Goal: Task Accomplishment & Management: Manage account settings

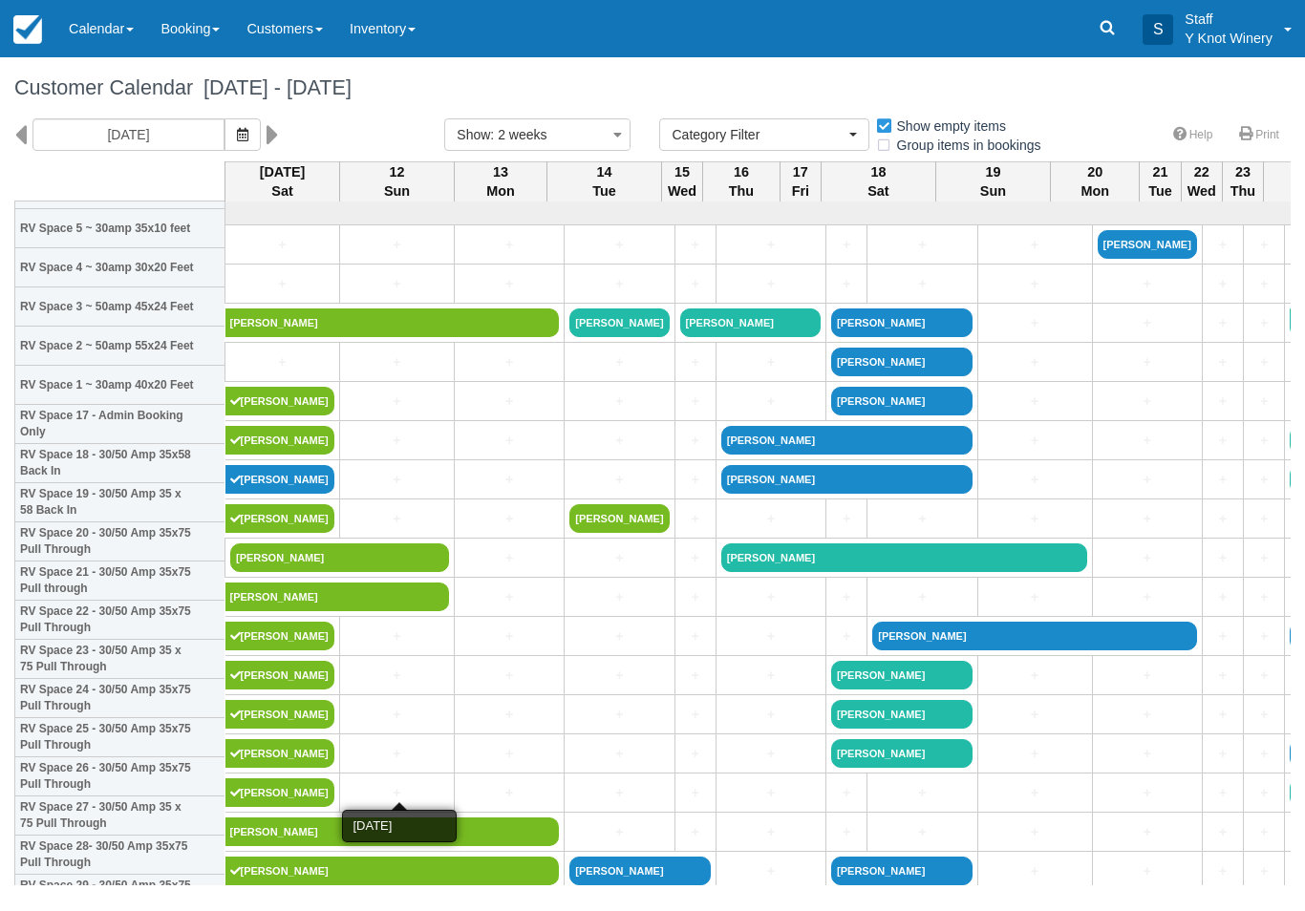
select select
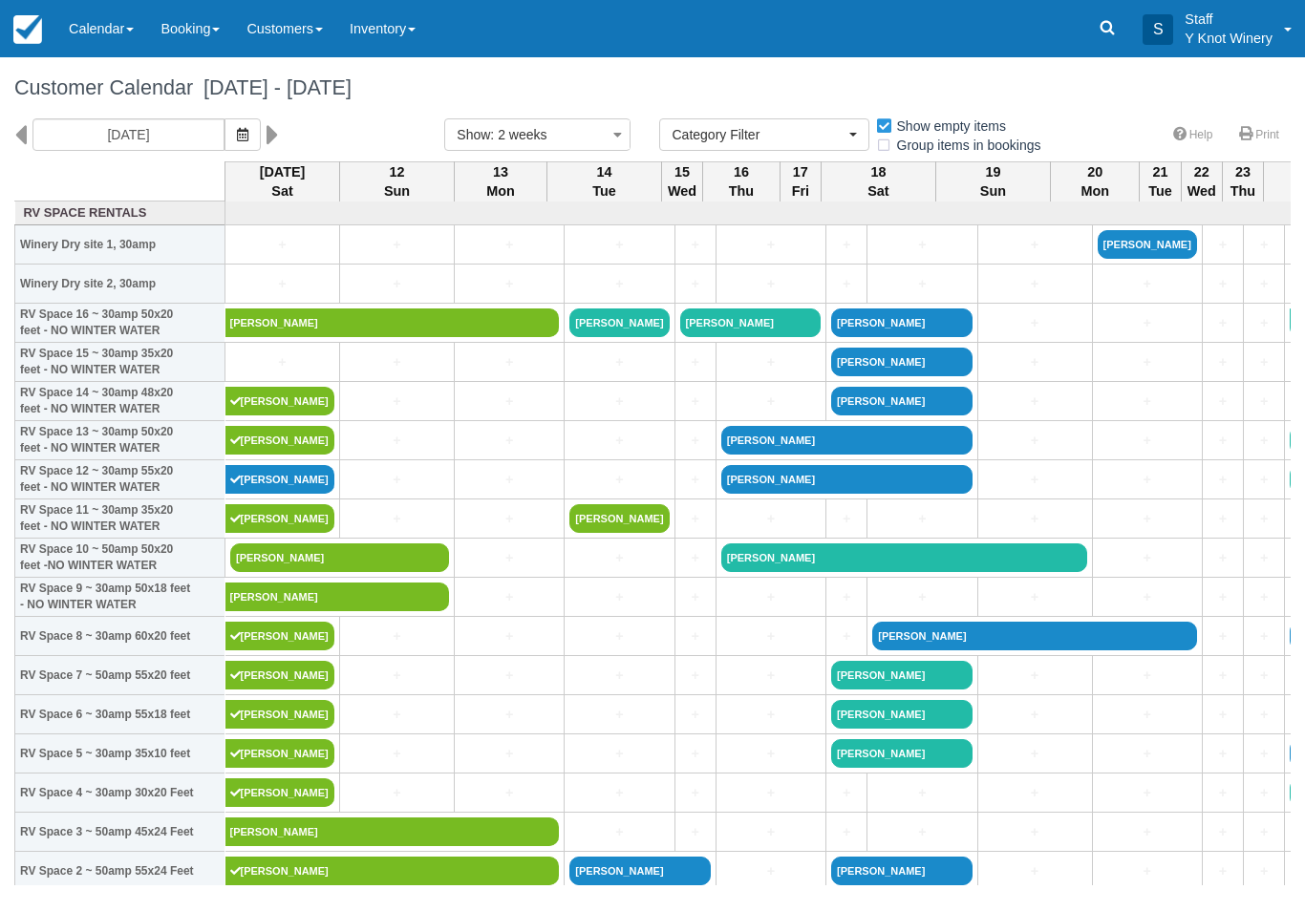
click at [281, 373] on link "+" at bounding box center [282, 363] width 104 height 20
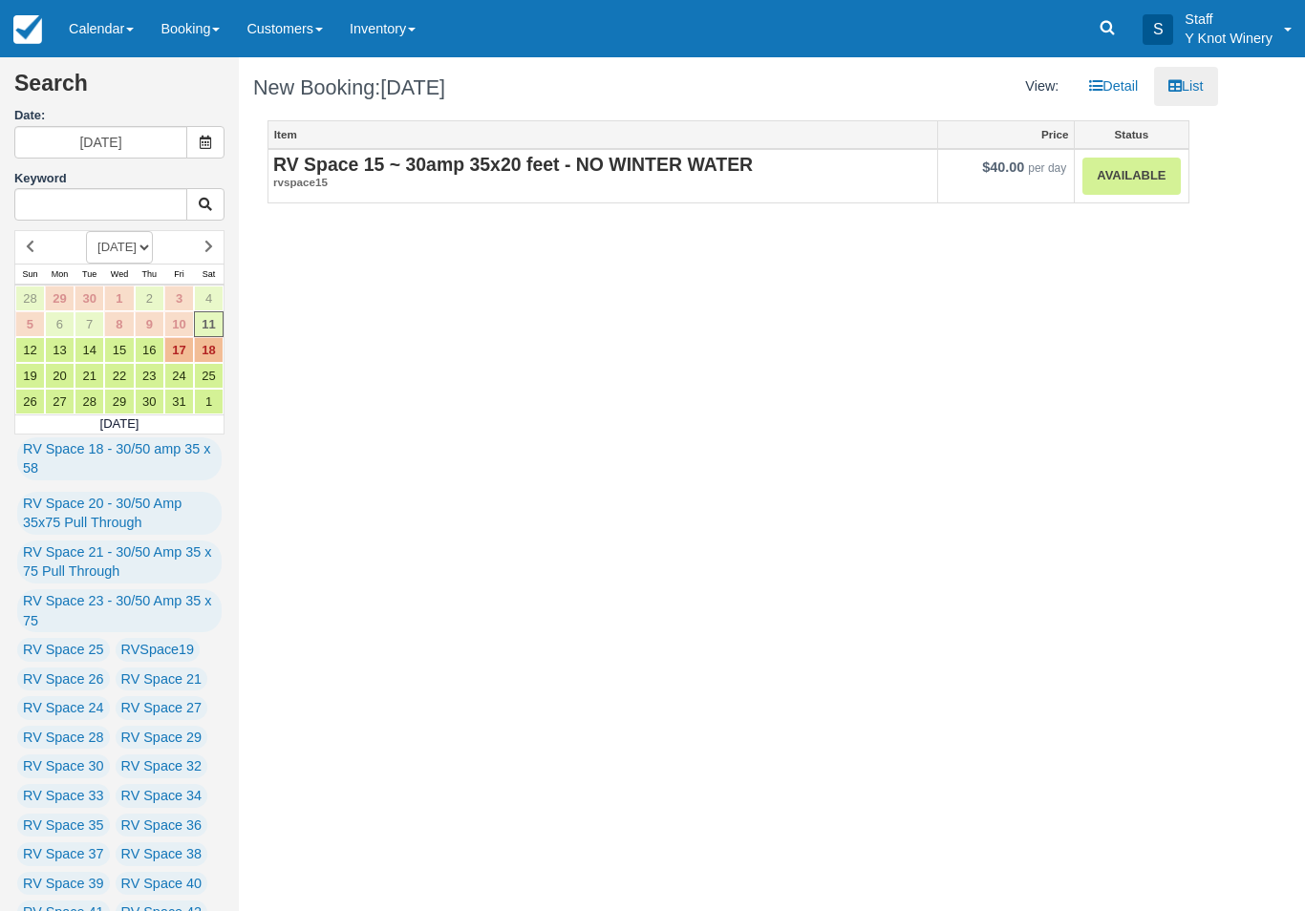
click at [1126, 168] on link "Available" at bounding box center [1130, 176] width 97 height 37
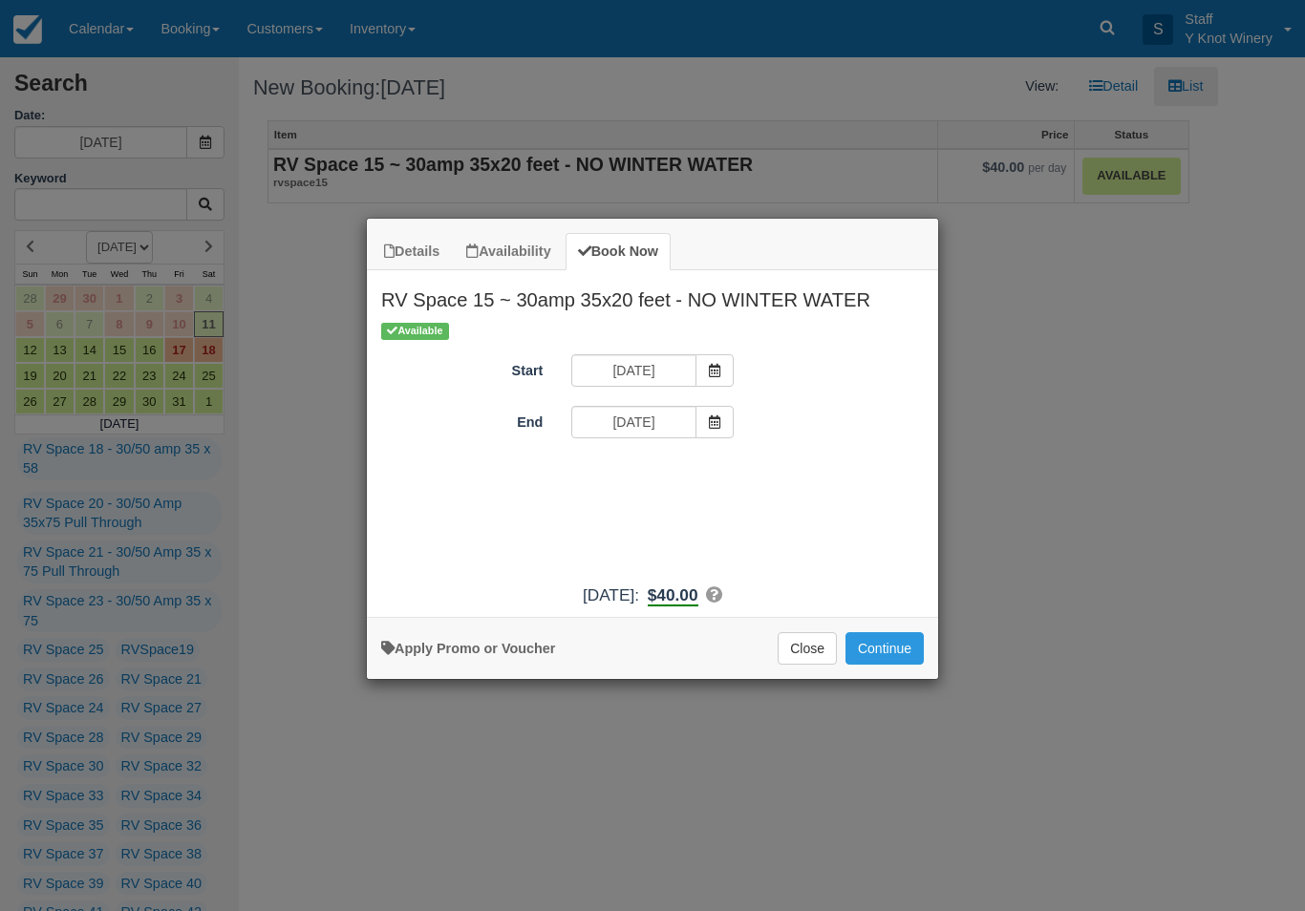
click at [899, 665] on button "Continue" at bounding box center [884, 648] width 78 height 32
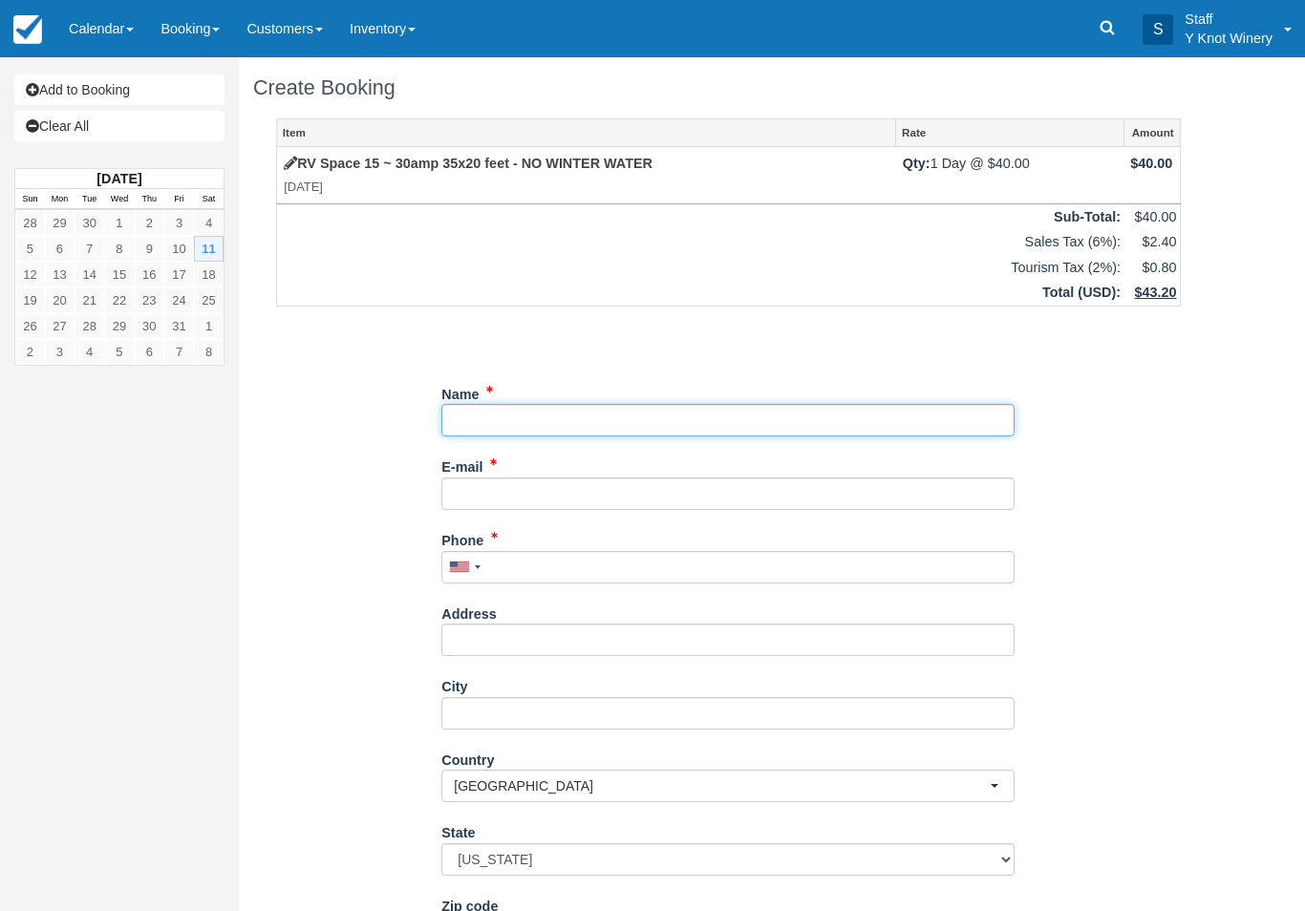
click at [475, 424] on input "Name" at bounding box center [727, 420] width 573 height 32
click at [108, 22] on link "Calendar" at bounding box center [101, 28] width 92 height 57
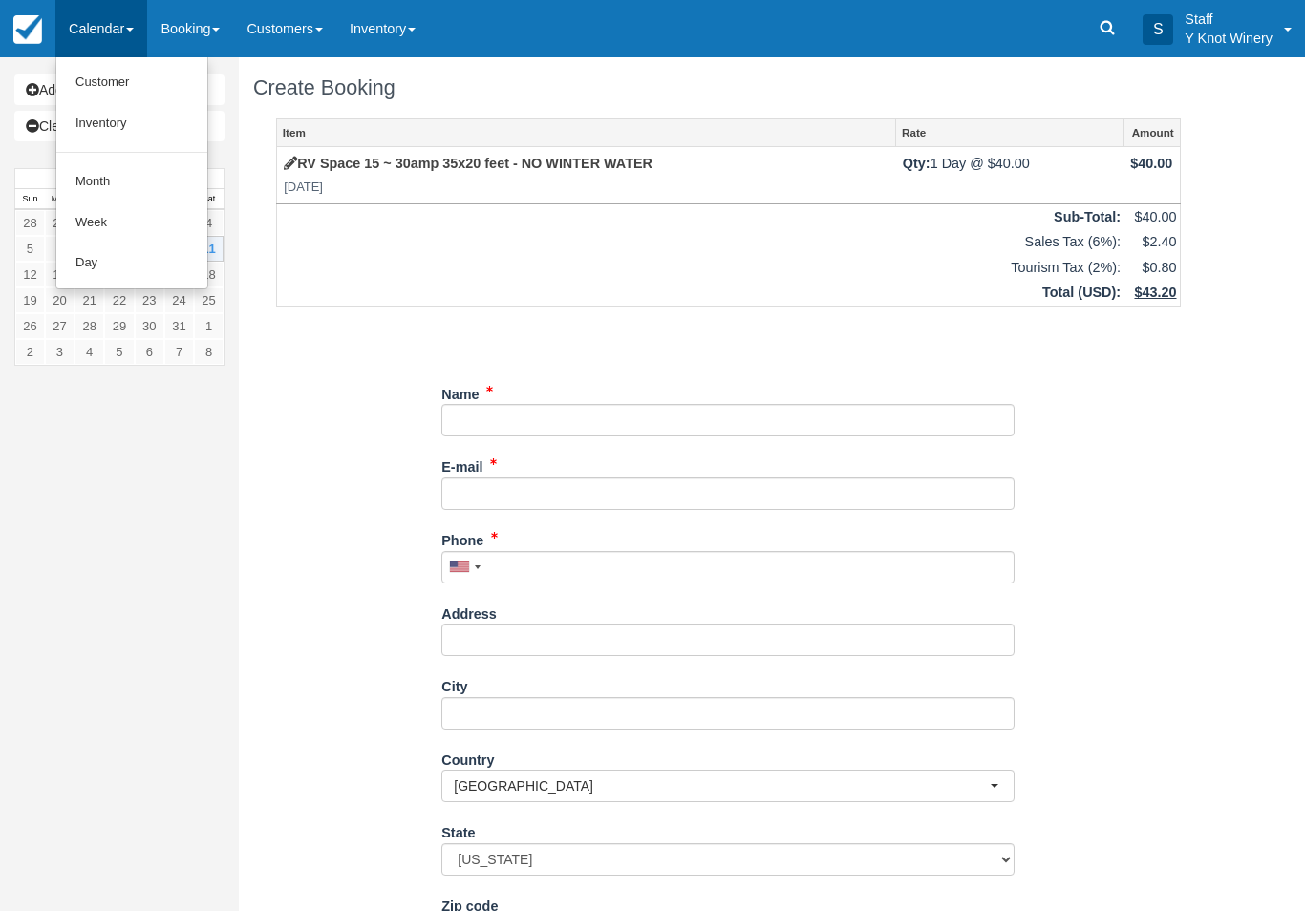
click at [111, 75] on link "Customer" at bounding box center [131, 82] width 151 height 41
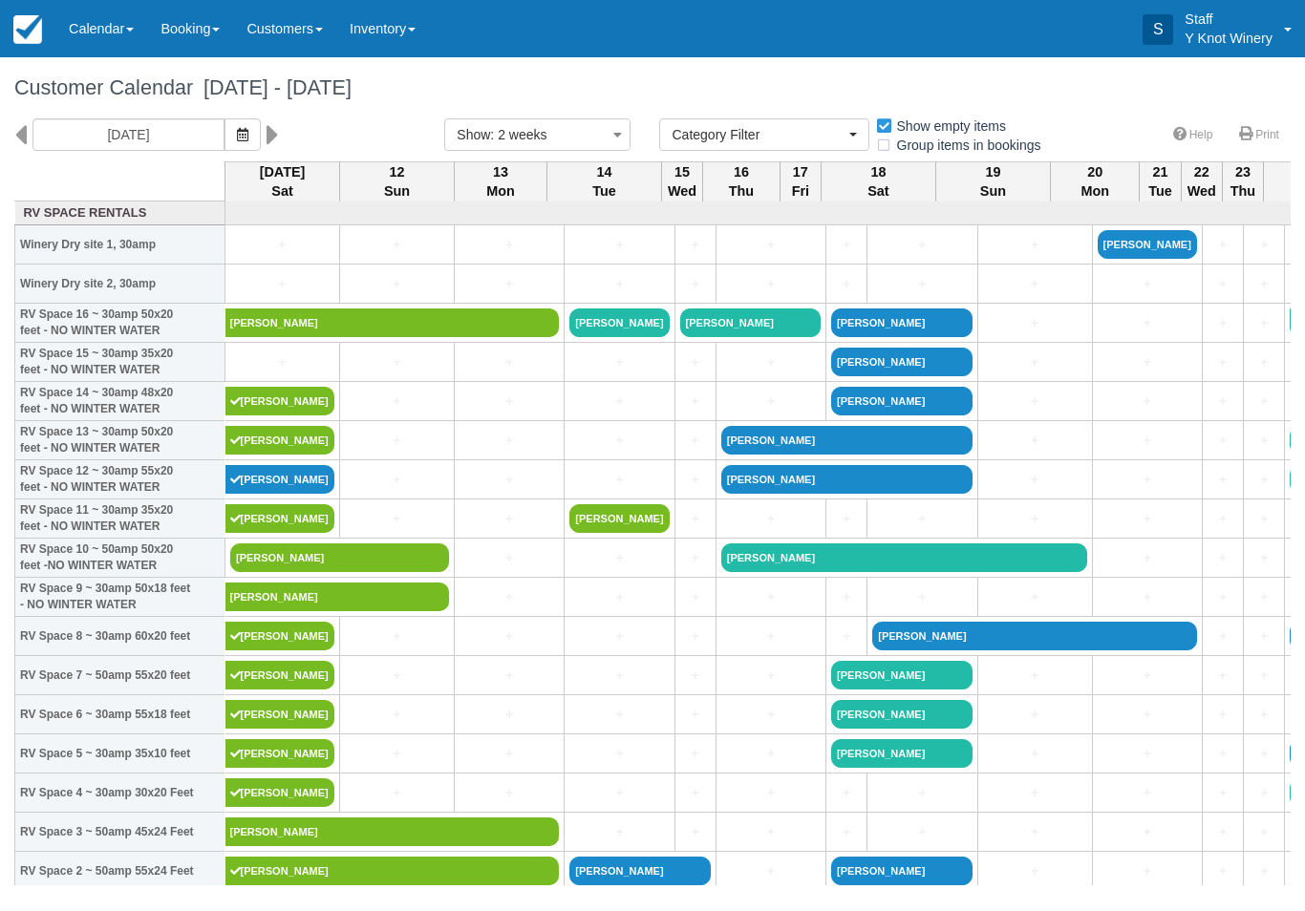
select select
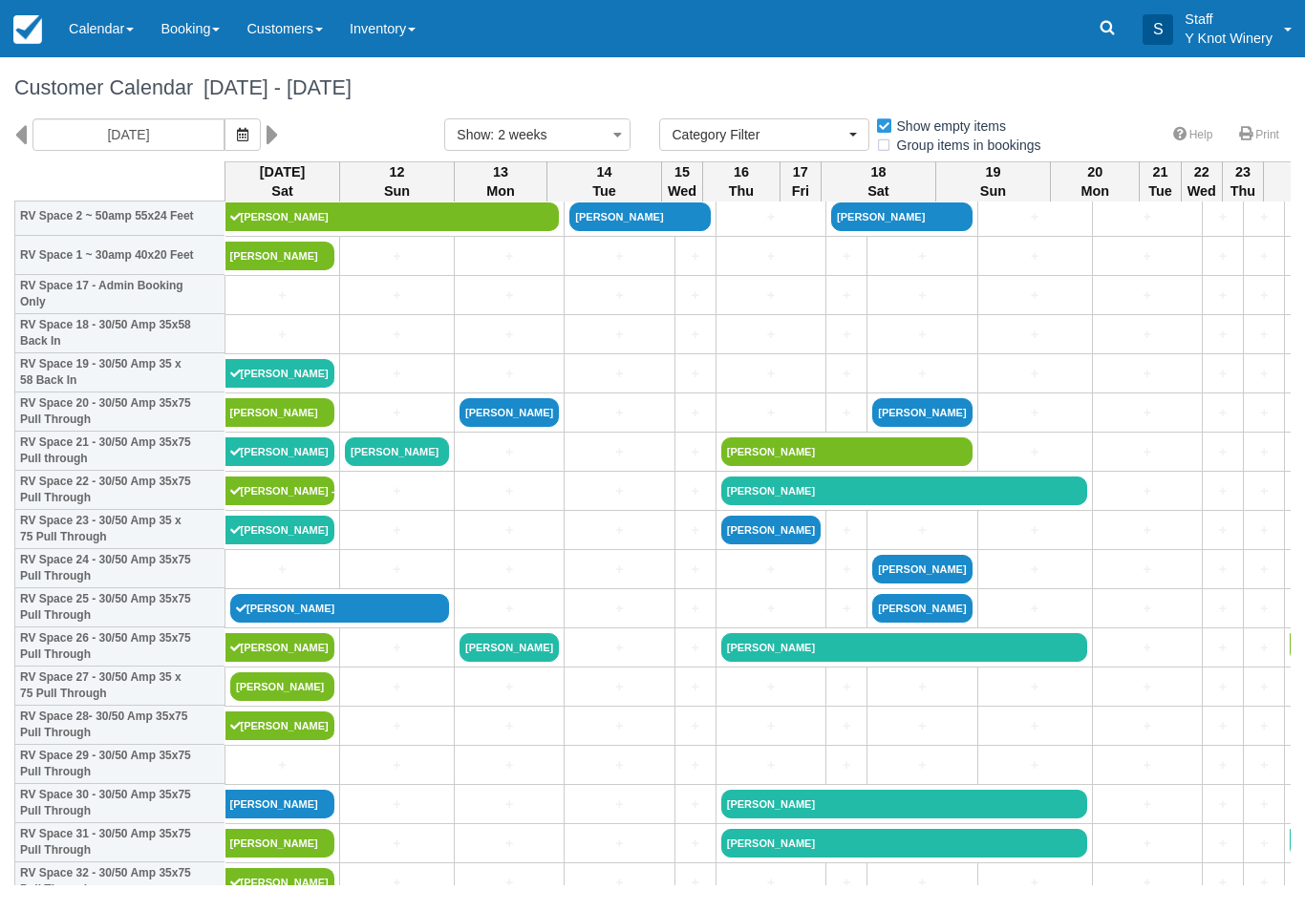
scroll to position [655, 0]
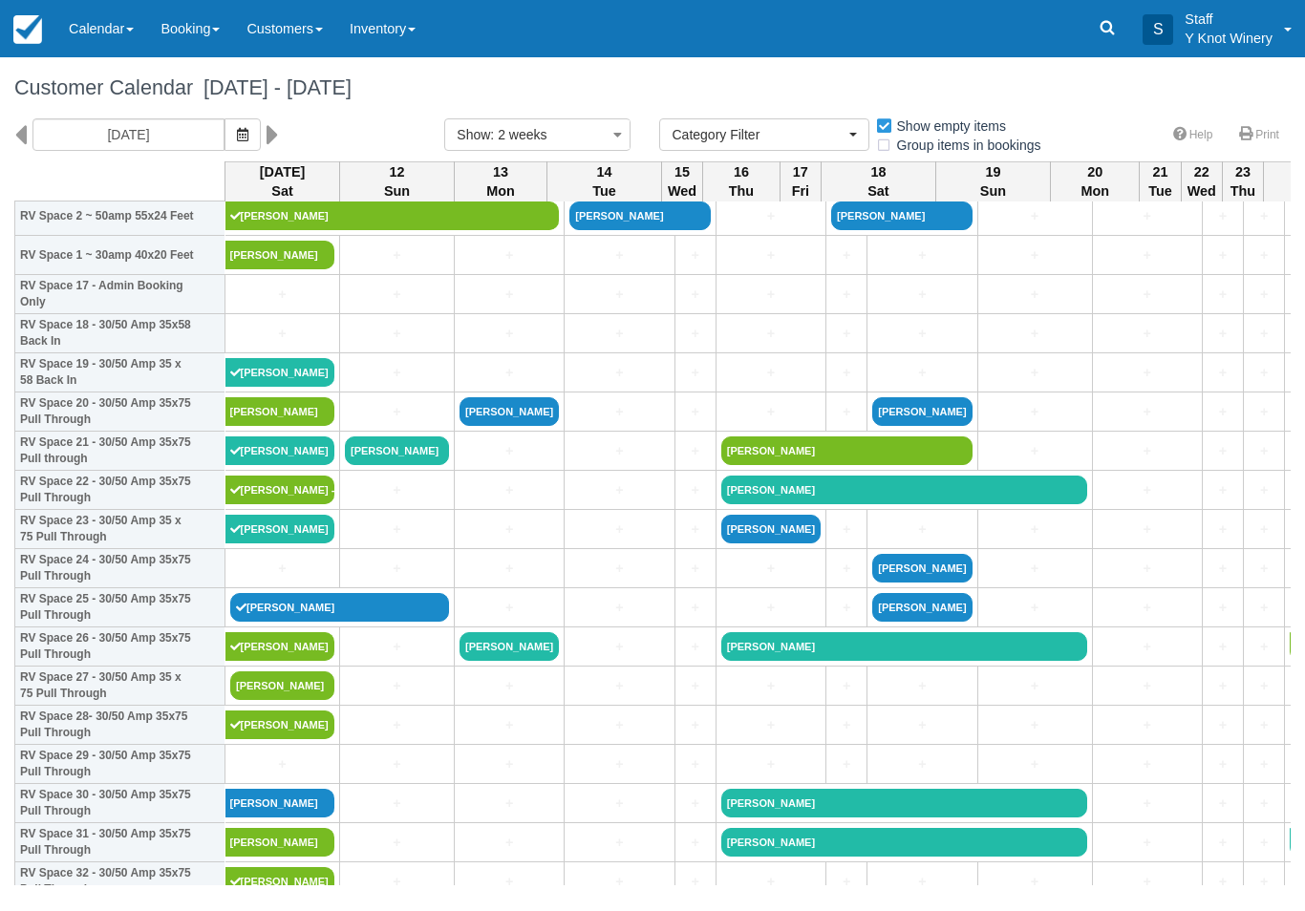
click at [287, 578] on link "+" at bounding box center [282, 569] width 104 height 20
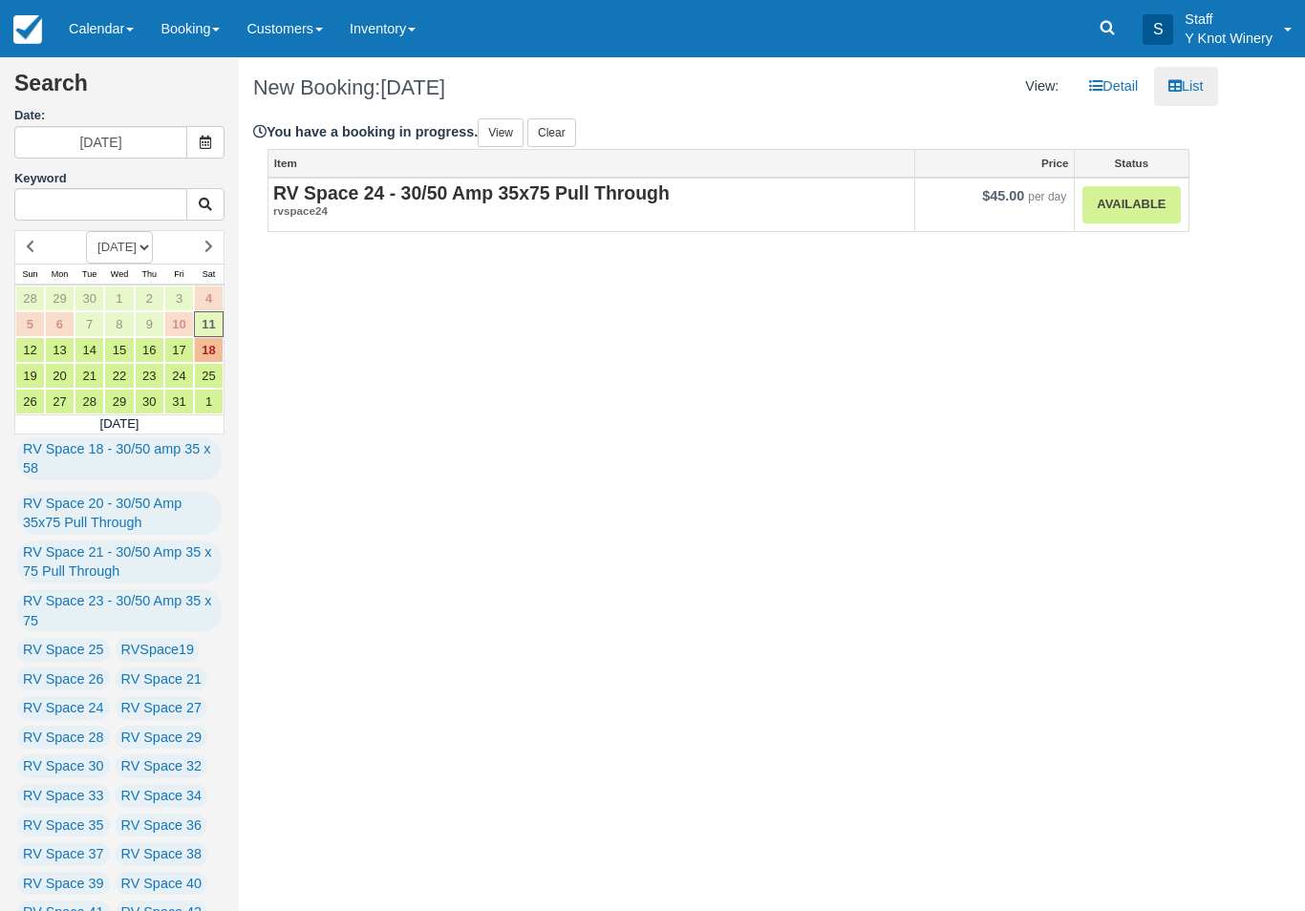
click at [1126, 205] on link "Available" at bounding box center [1130, 204] width 97 height 37
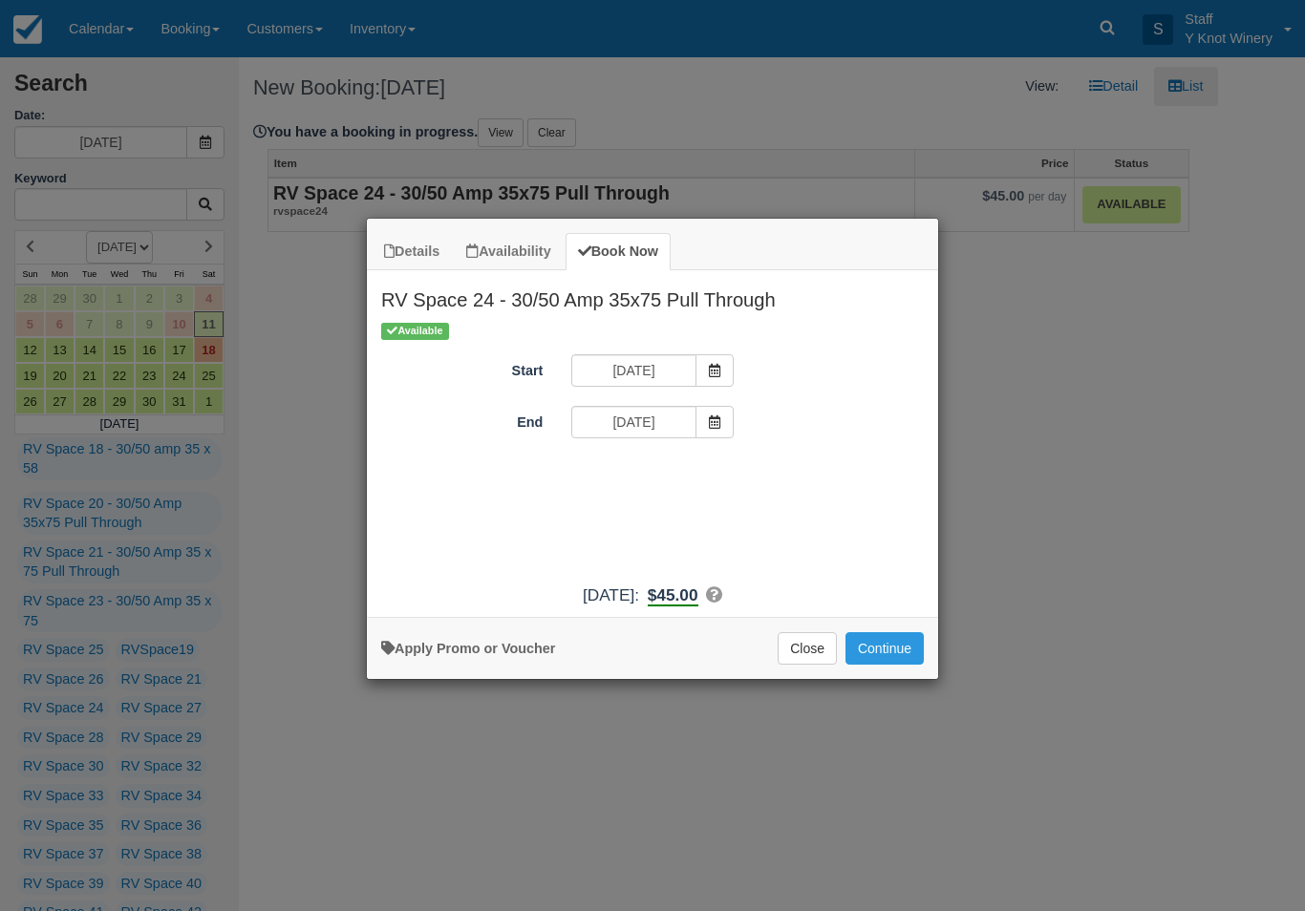
click at [886, 655] on button "Continue" at bounding box center [884, 648] width 78 height 32
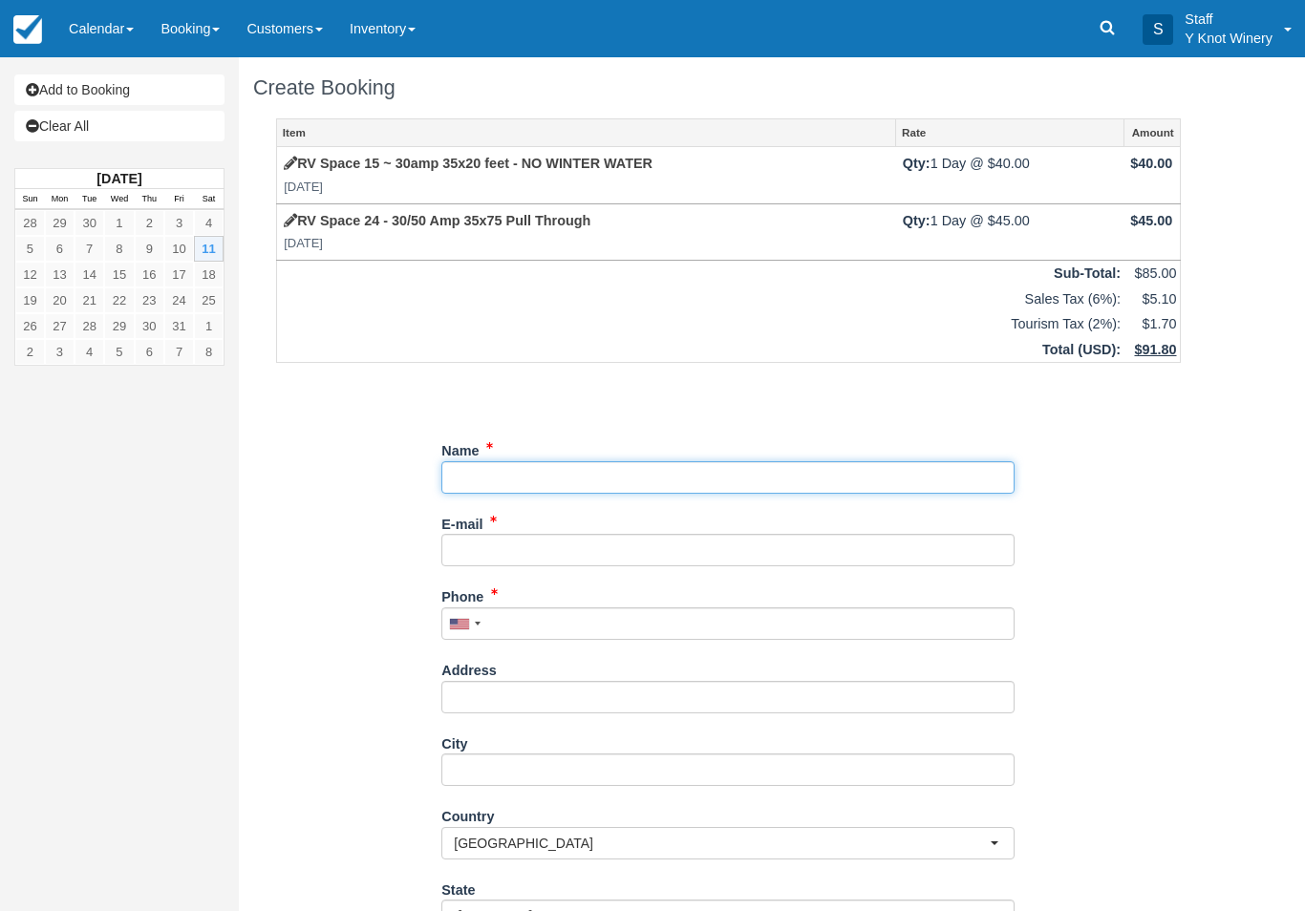
click at [465, 469] on input "Name" at bounding box center [727, 477] width 573 height 32
type input "[PERSON_NAME]"
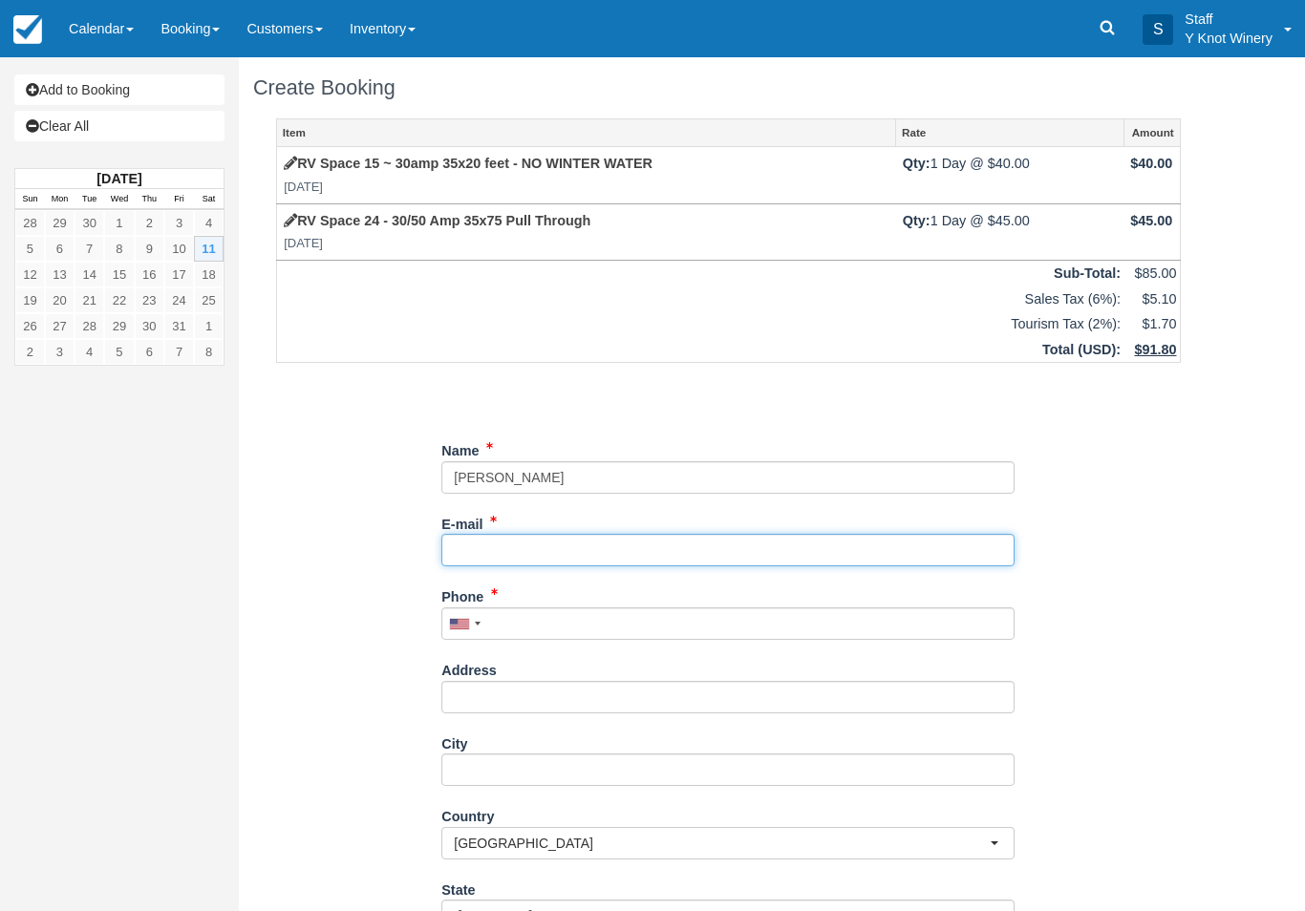
click at [480, 536] on input "E-mail" at bounding box center [727, 550] width 573 height 32
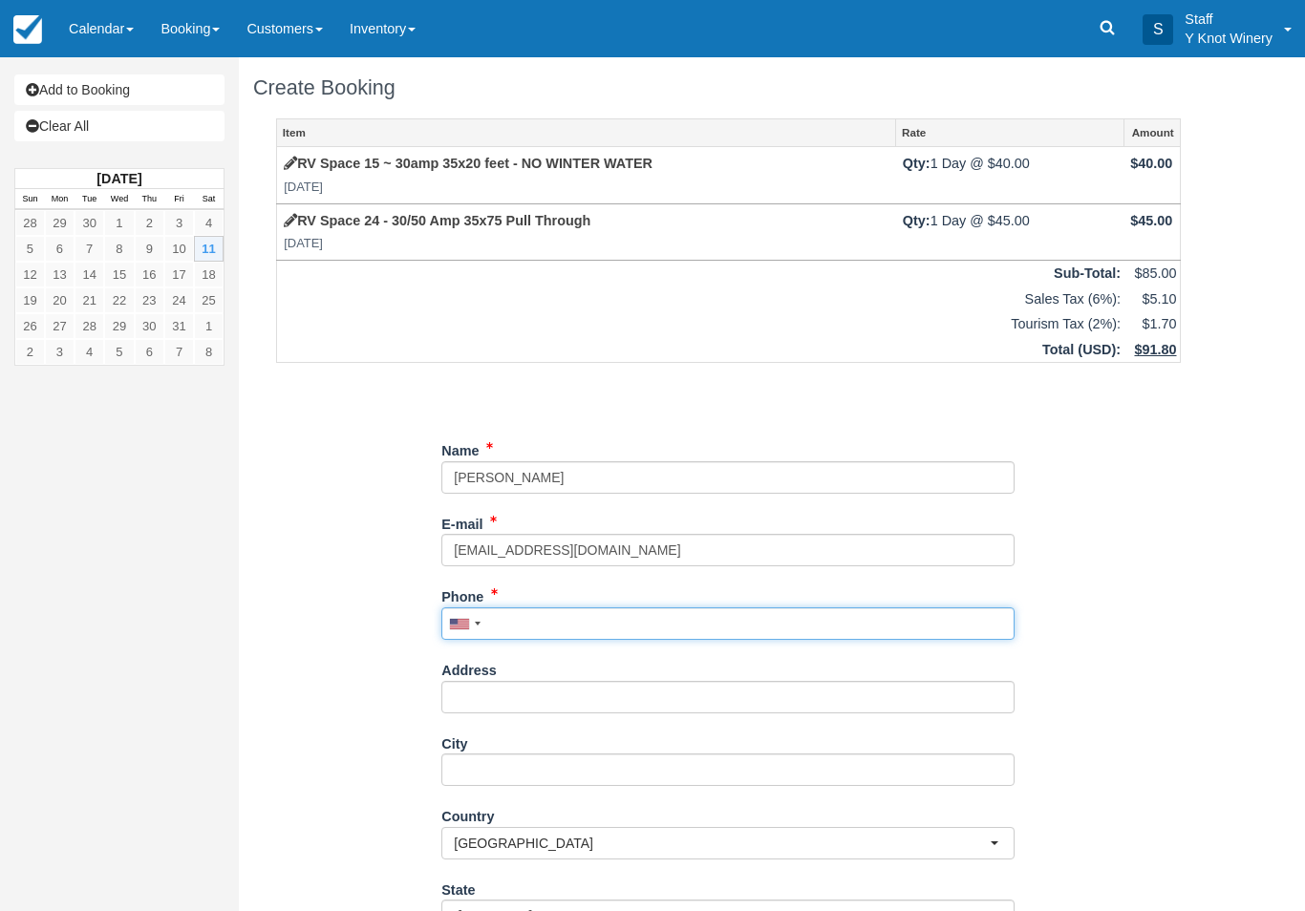
click at [523, 617] on div "Phone United States +1 Canada +1 United Kingdom +44 Afghanistan (‫افغانستان‬‎) …" at bounding box center [727, 610] width 573 height 59
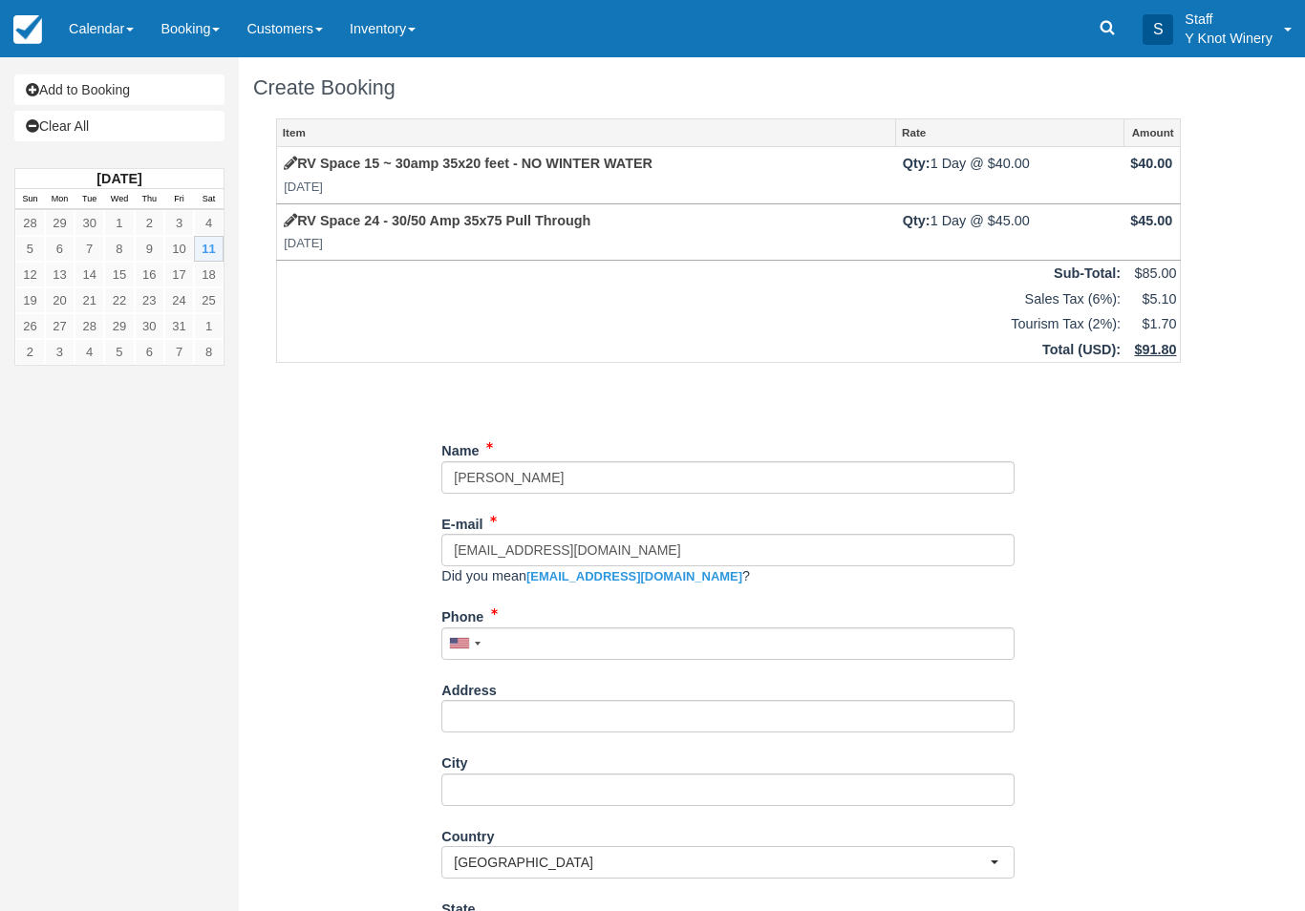
click at [651, 569] on link "davewm55@comcast.net" at bounding box center [634, 576] width 216 height 14
type input "davewm55@comcast.net"
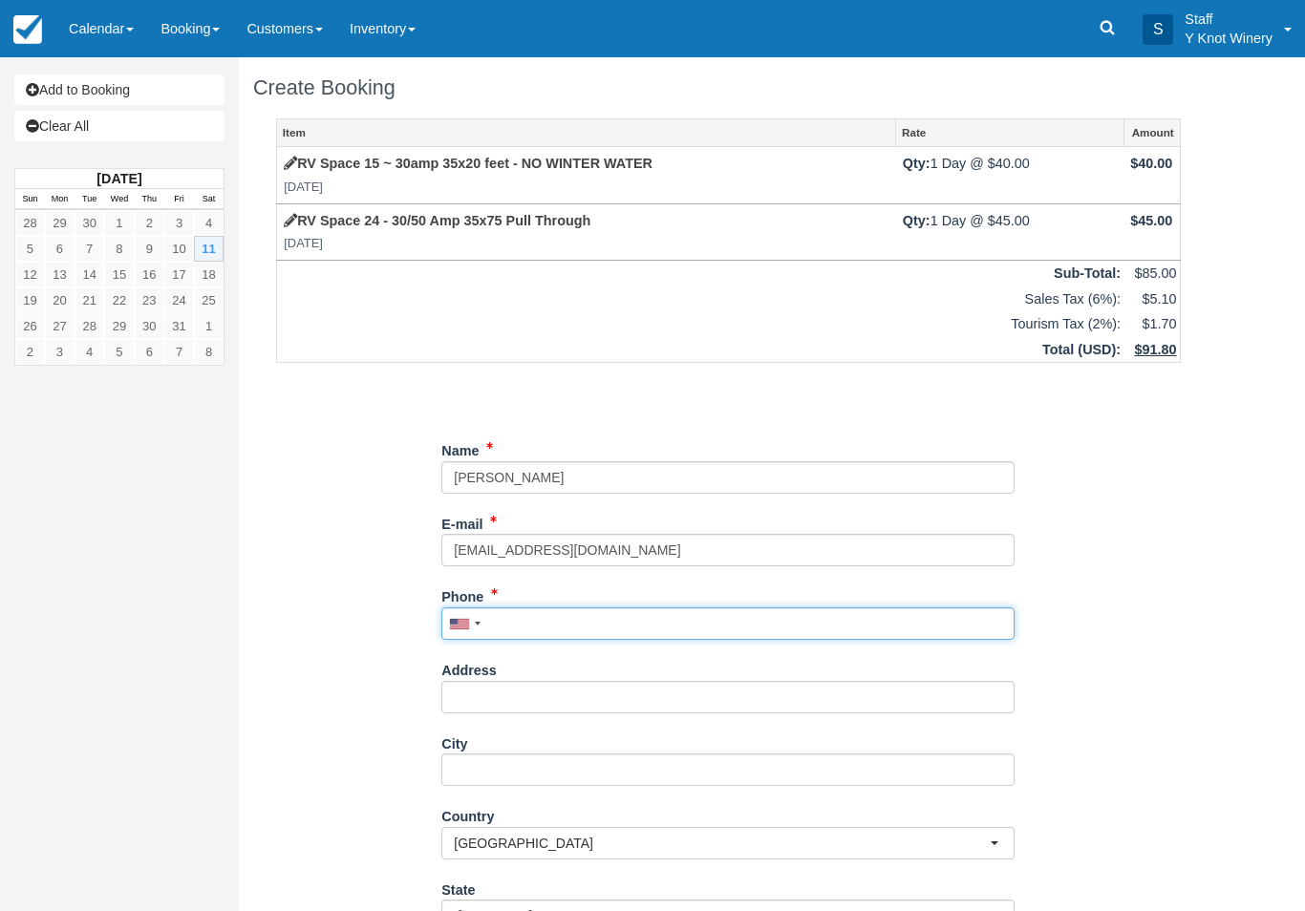
click at [512, 617] on input "Phone" at bounding box center [727, 624] width 573 height 32
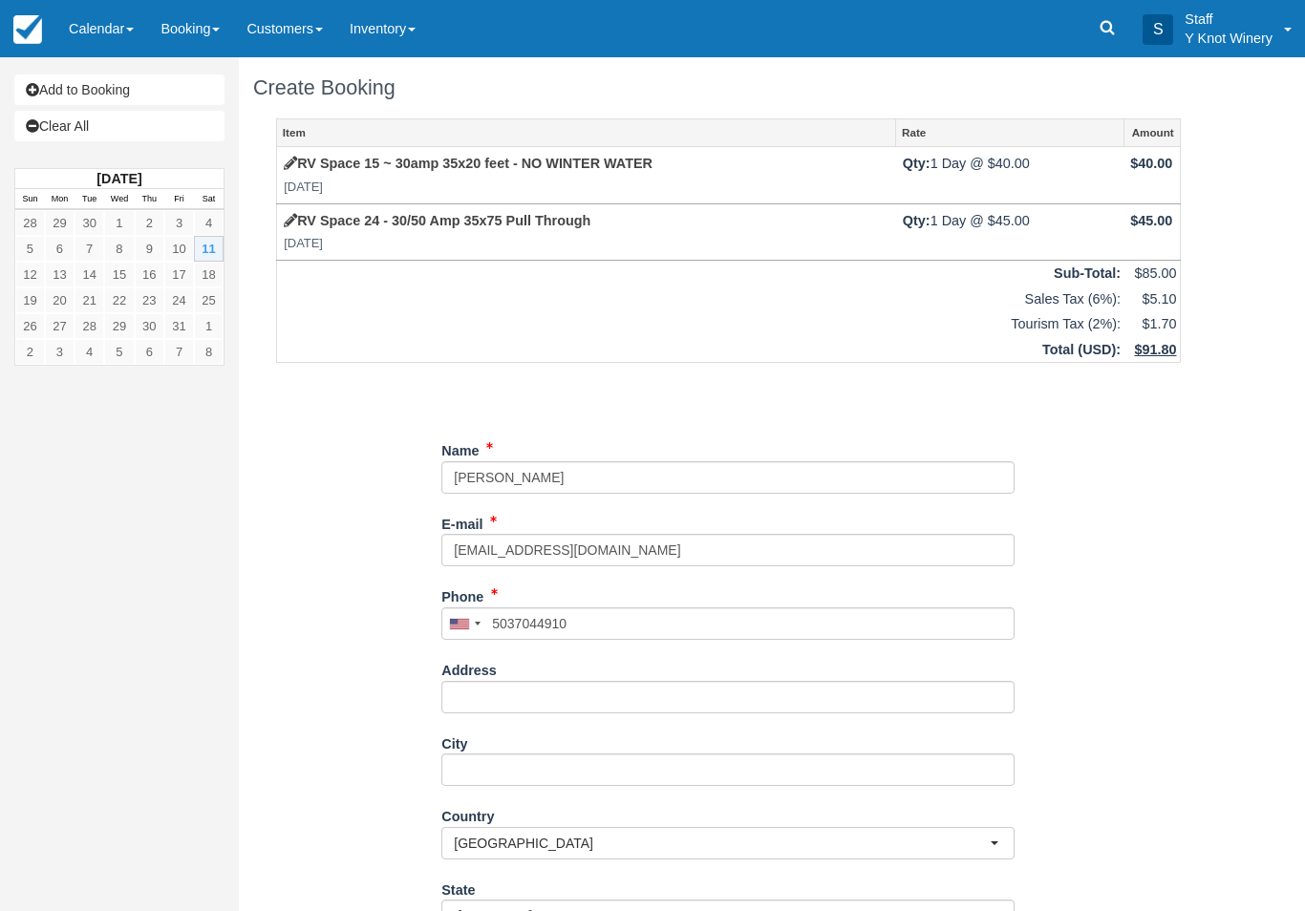
type input "+15037044910"
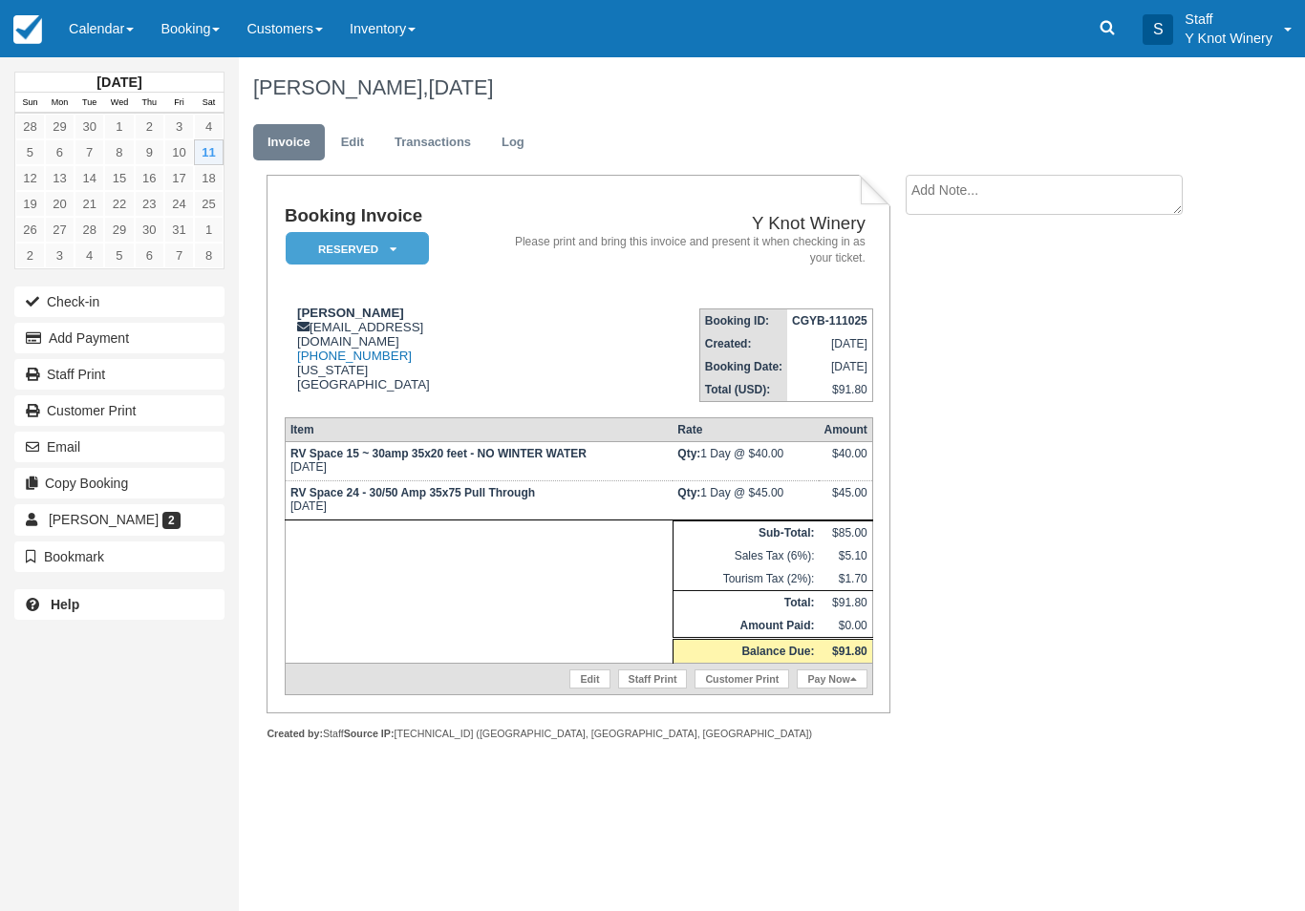
click at [172, 336] on button "Add Payment" at bounding box center [119, 338] width 210 height 31
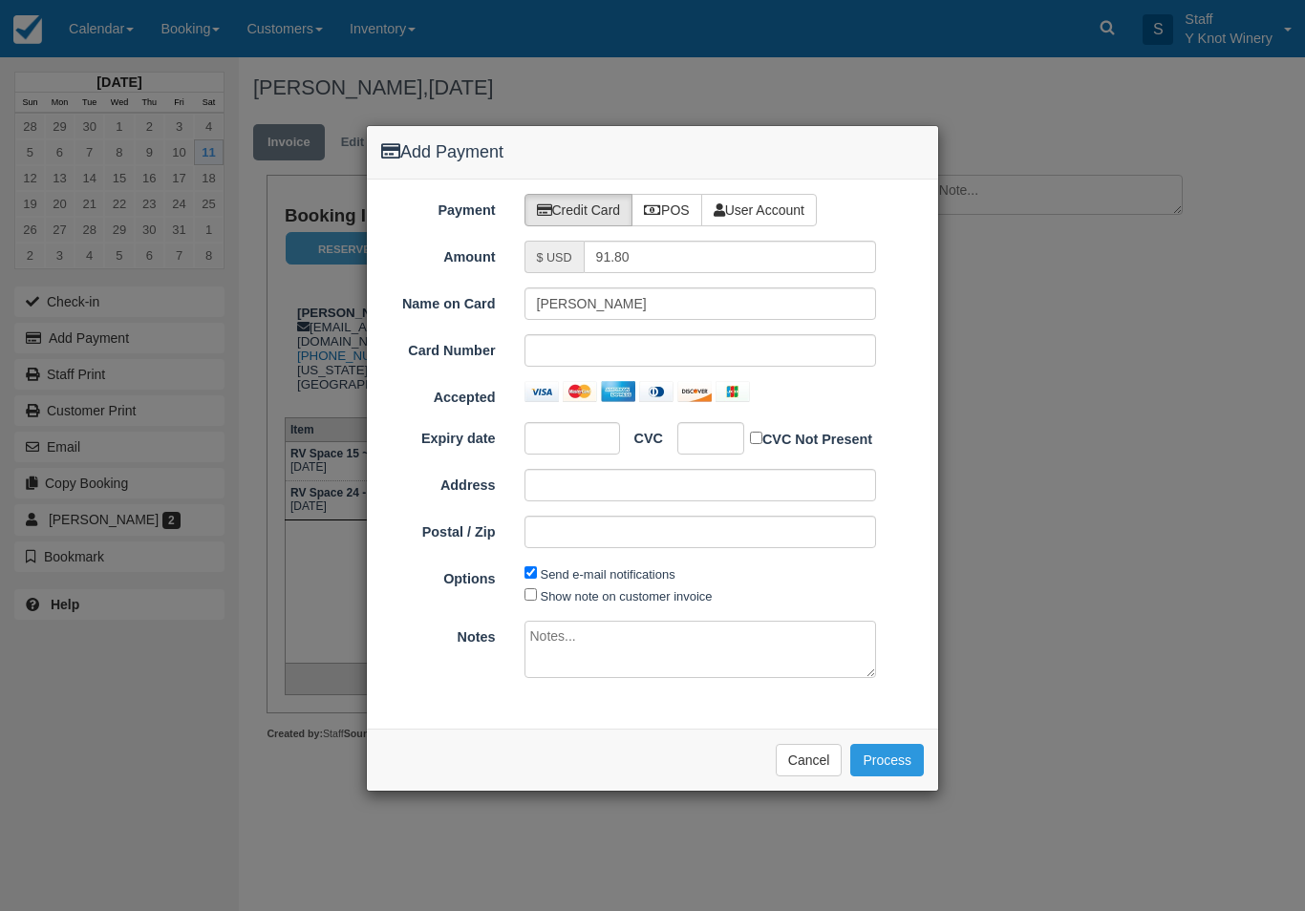
click at [814, 757] on button "Cancel" at bounding box center [809, 760] width 67 height 32
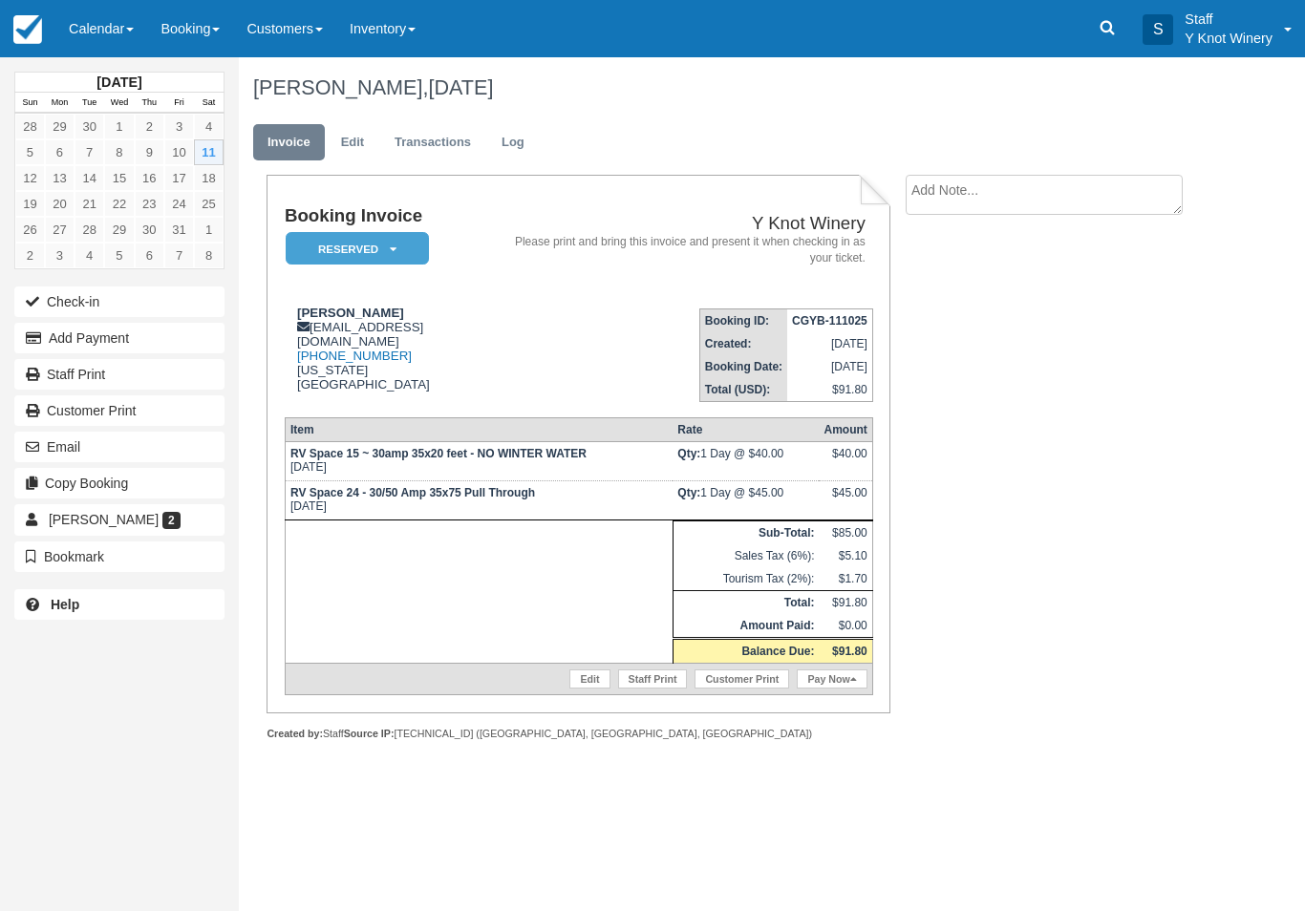
click at [366, 129] on link "Edit" at bounding box center [353, 142] width 52 height 37
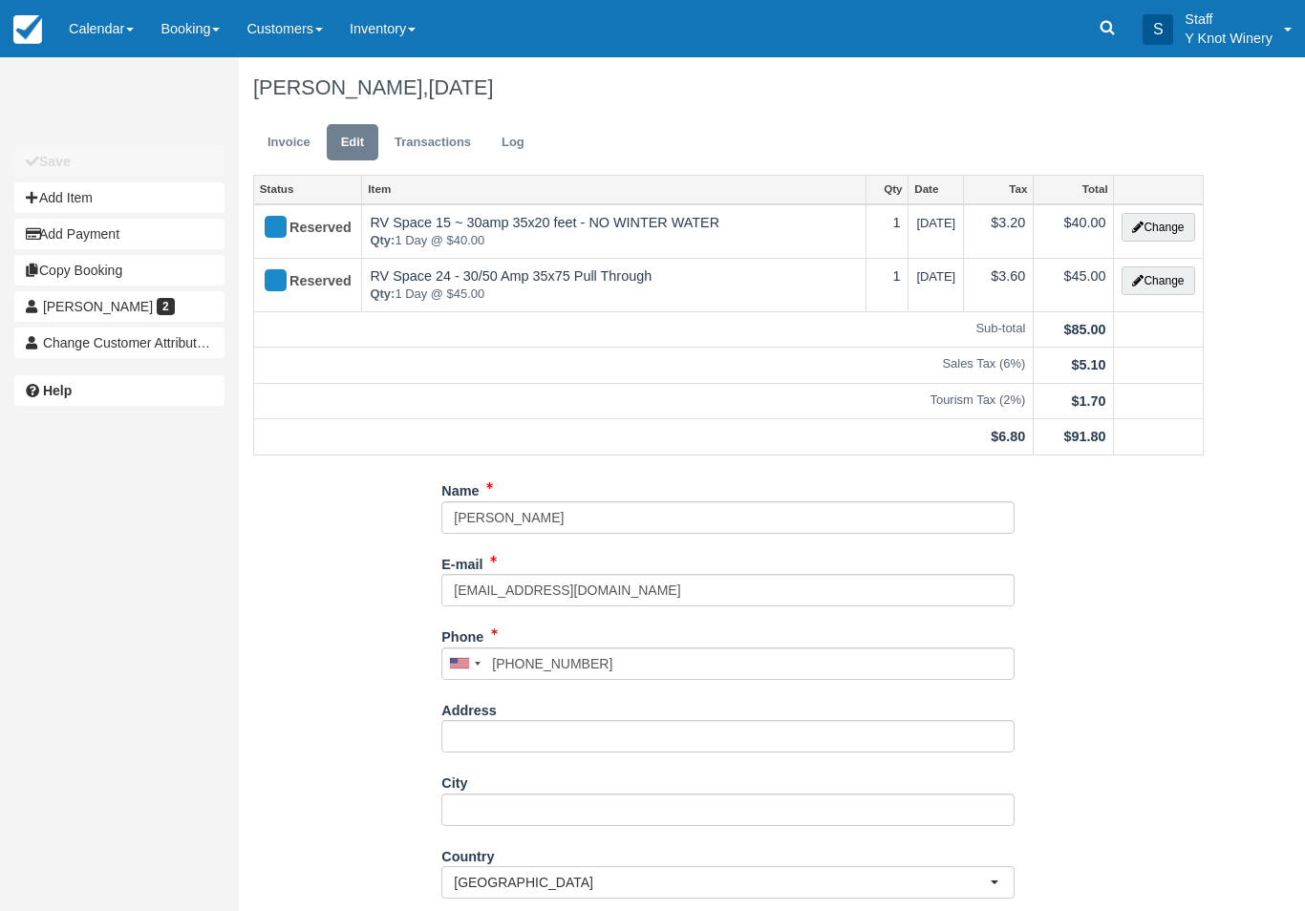
click at [1164, 223] on button "Change" at bounding box center [1158, 227] width 73 height 29
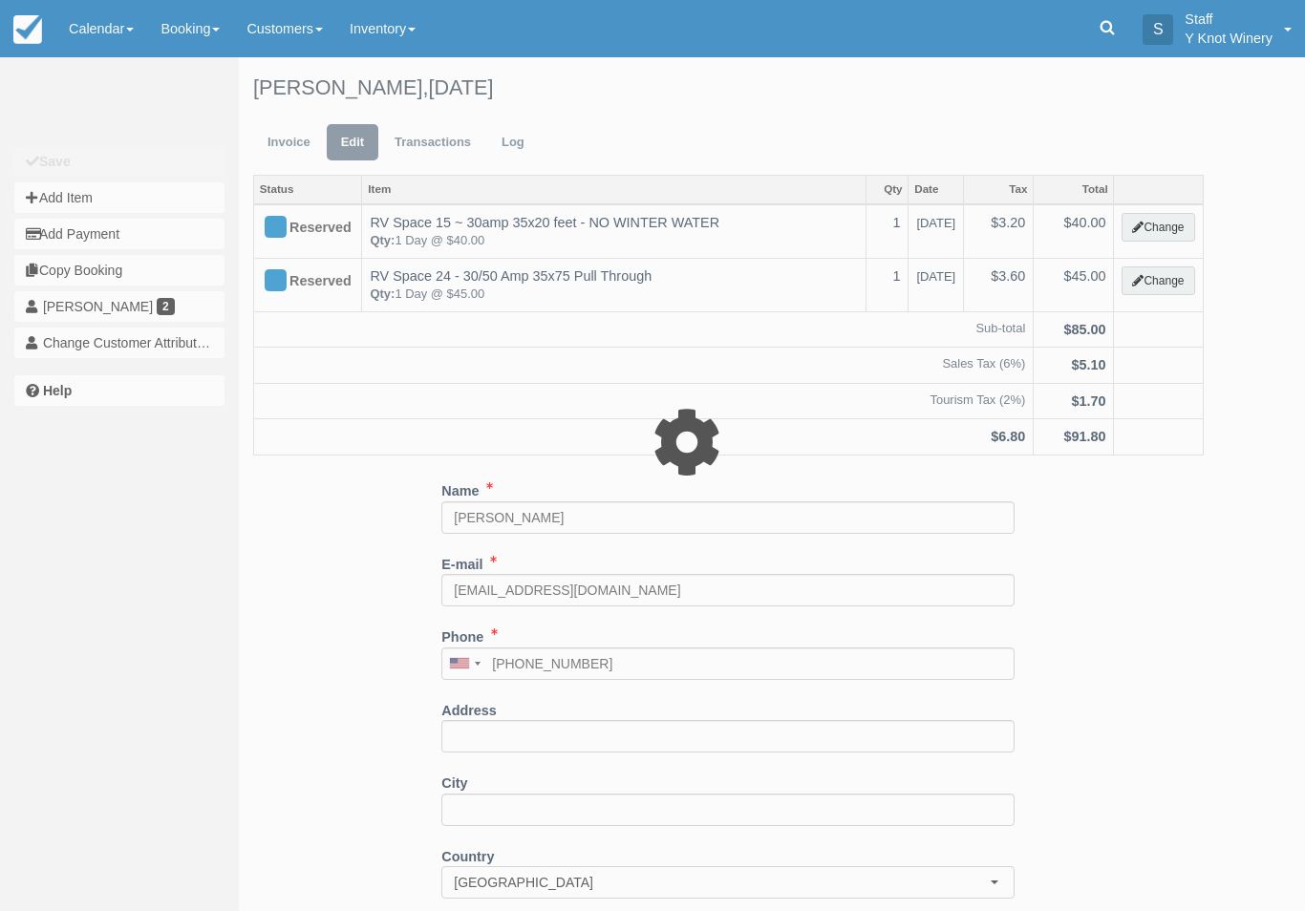
type input "40.00"
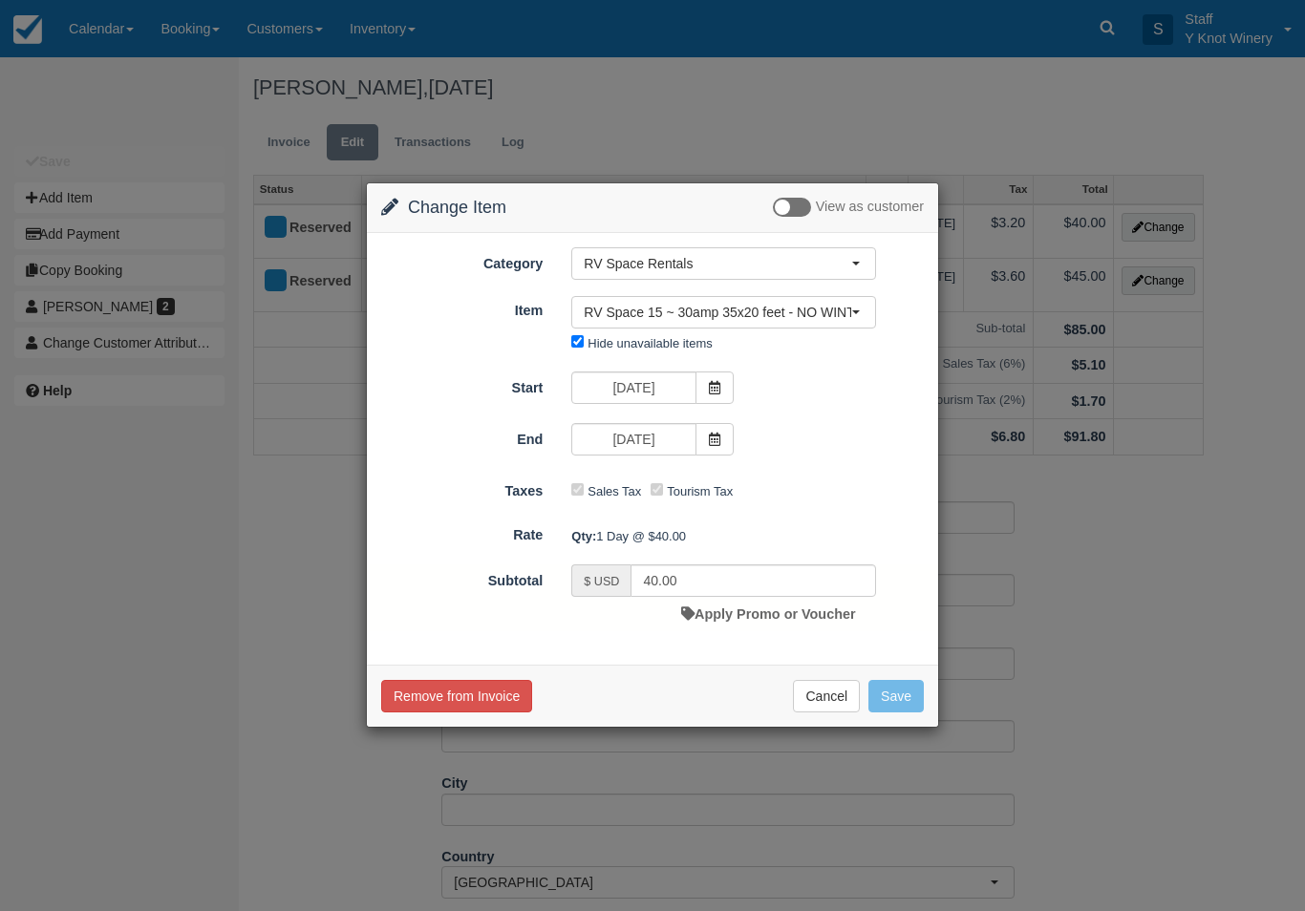
click at [505, 702] on button "Remove from Invoice" at bounding box center [456, 696] width 151 height 32
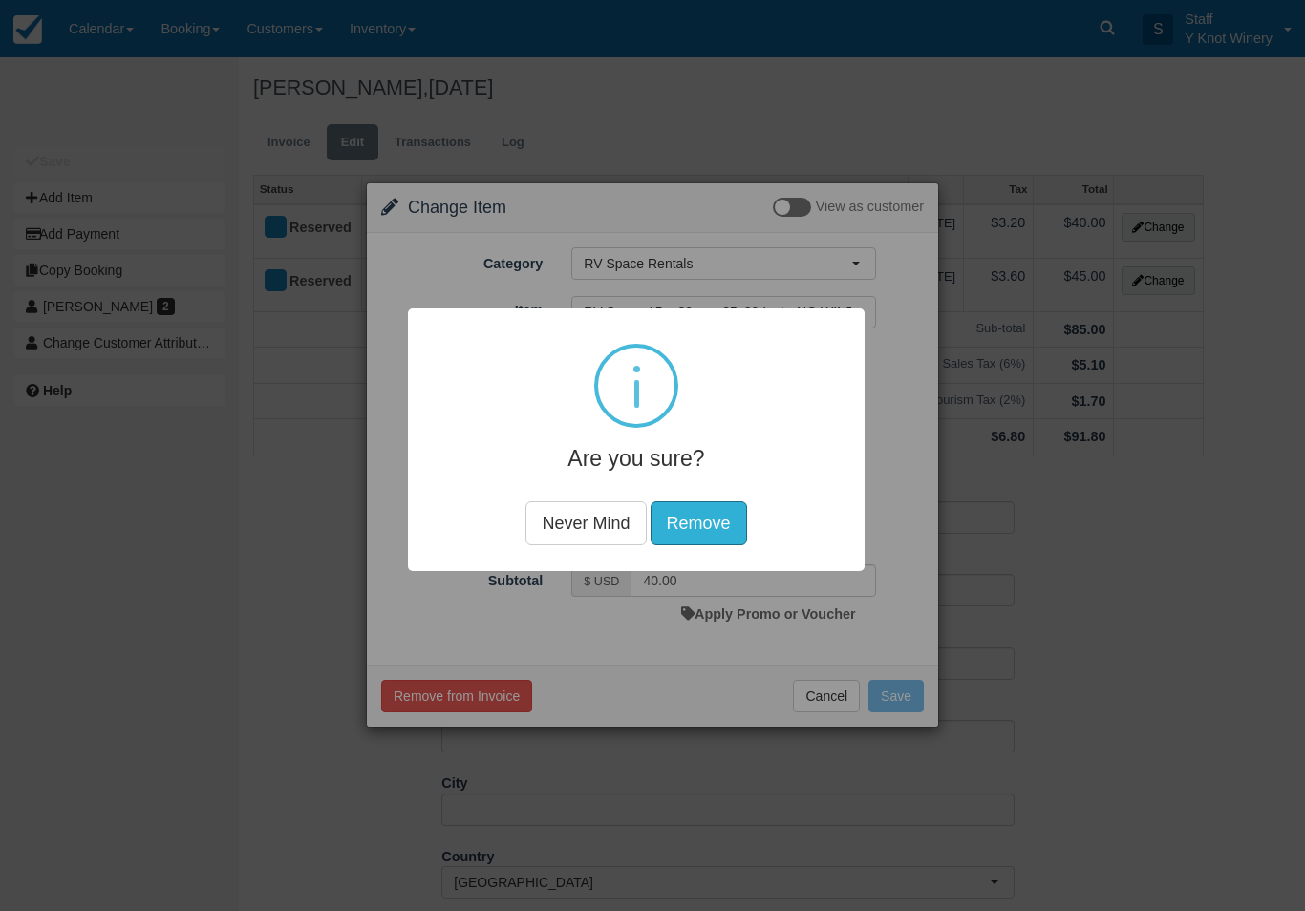
click at [717, 524] on button "Remove" at bounding box center [699, 524] width 96 height 44
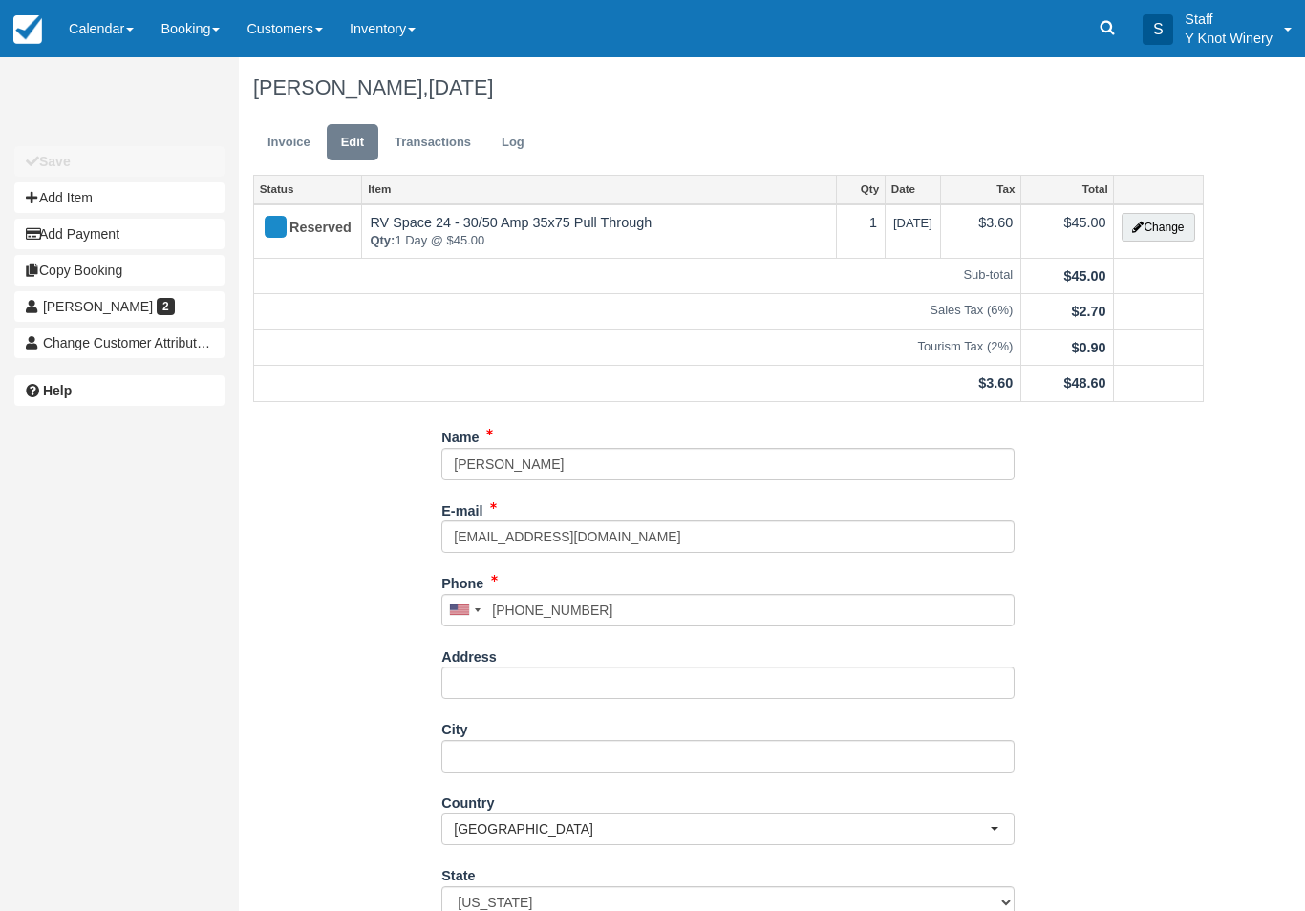
click at [306, 137] on link "Invoice" at bounding box center [289, 142] width 72 height 37
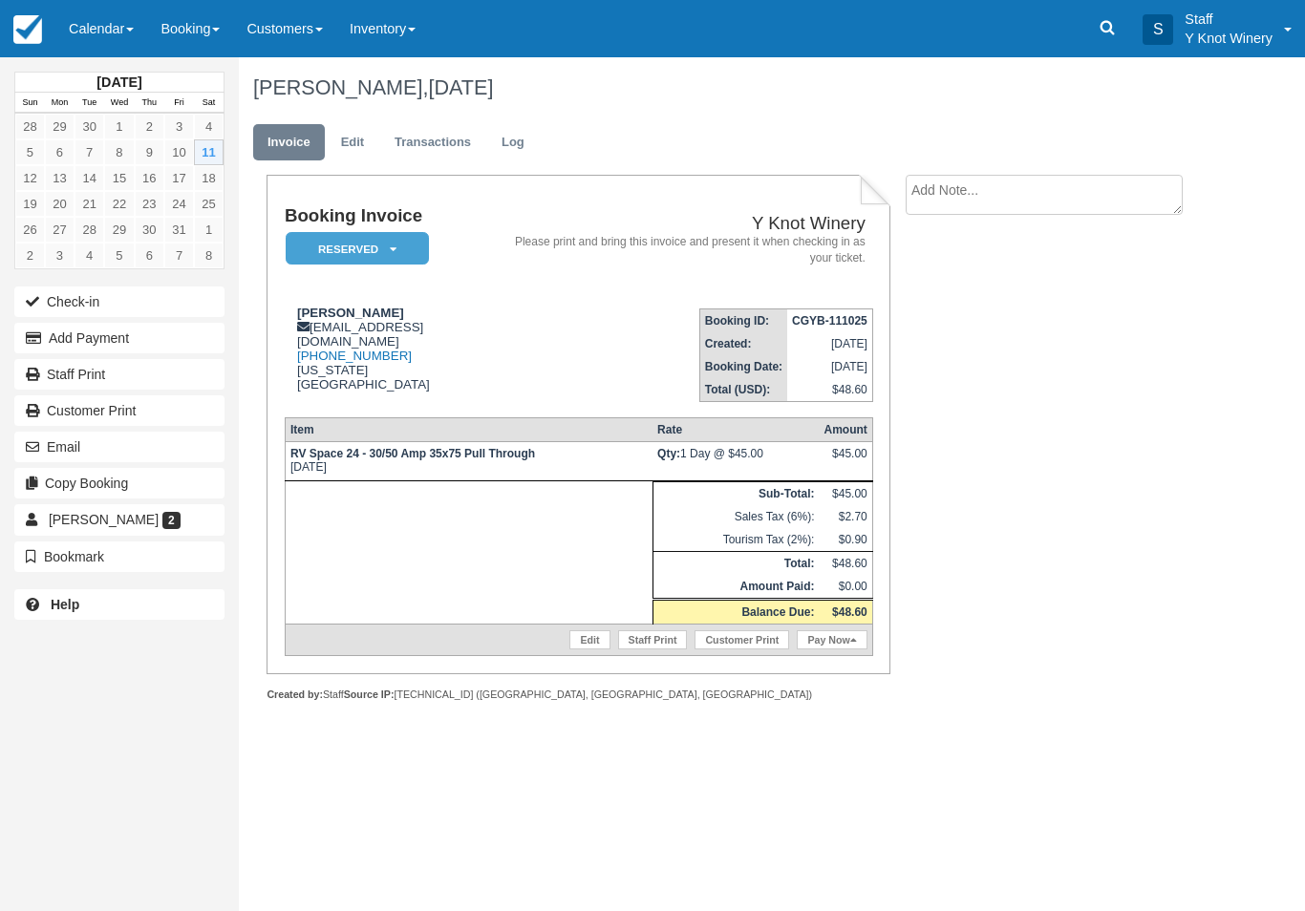
click at [139, 332] on button "Add Payment" at bounding box center [119, 338] width 210 height 31
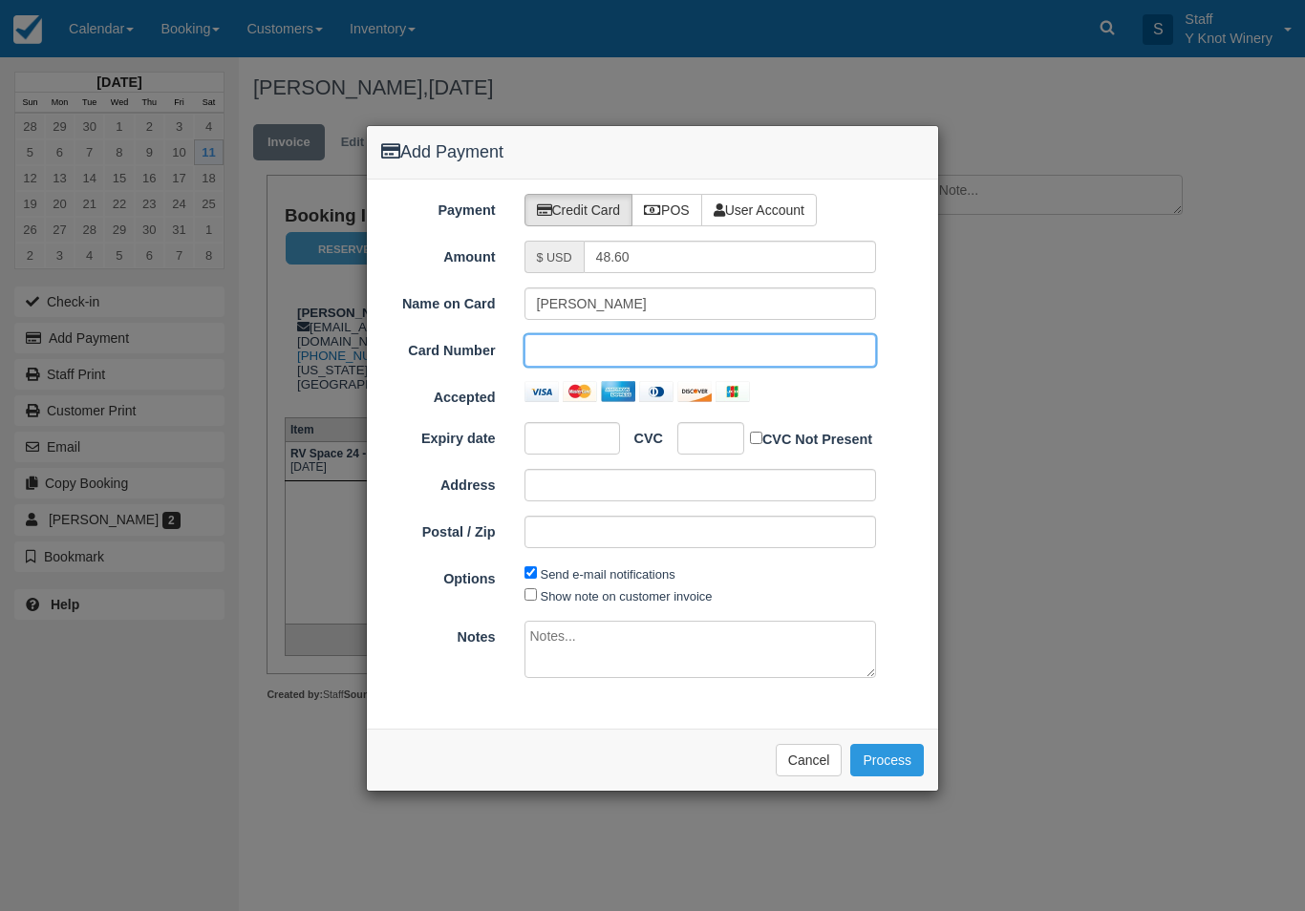
click at [805, 755] on button "Cancel" at bounding box center [809, 760] width 67 height 32
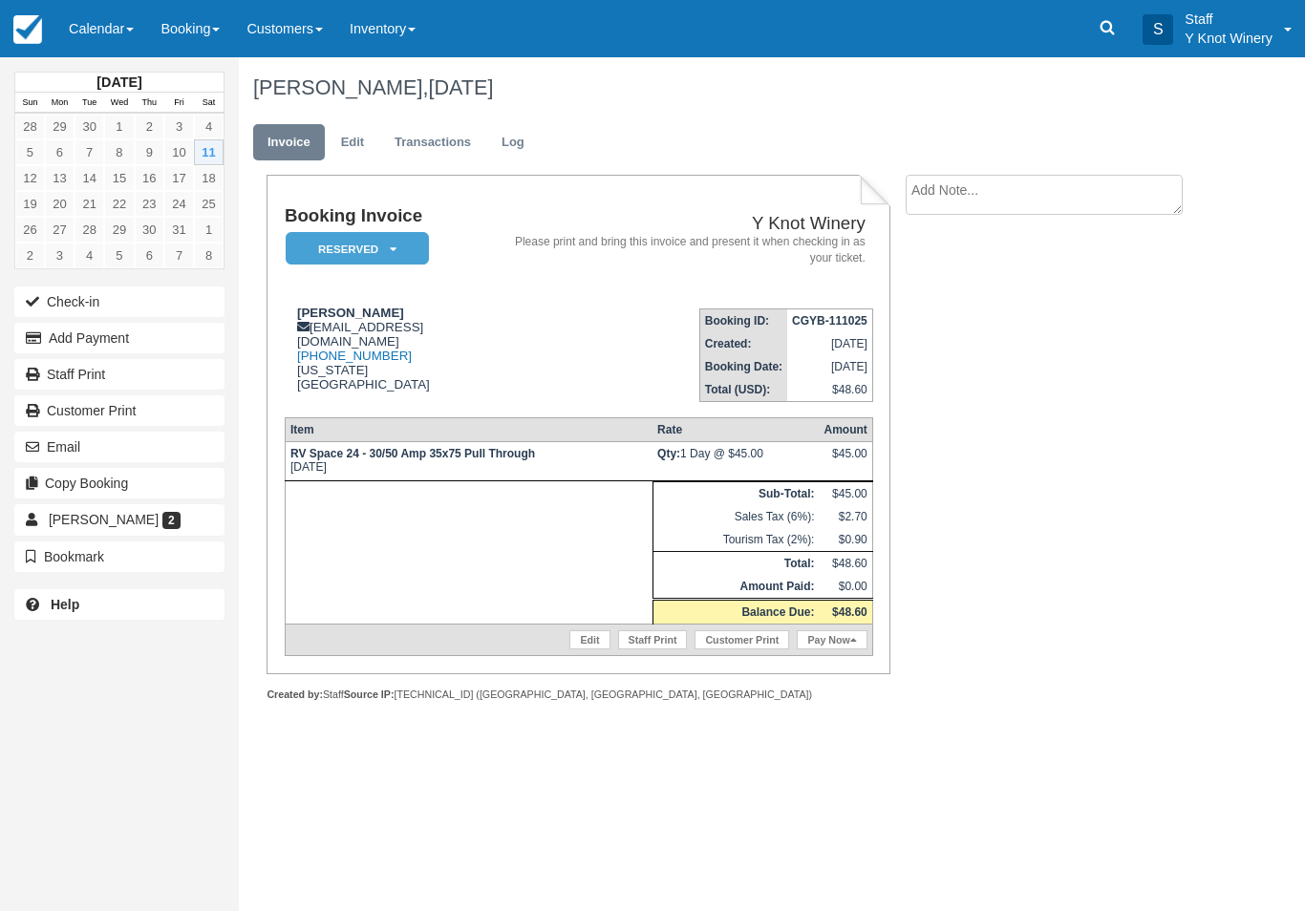
click at [101, 21] on link "Calendar" at bounding box center [101, 28] width 92 height 57
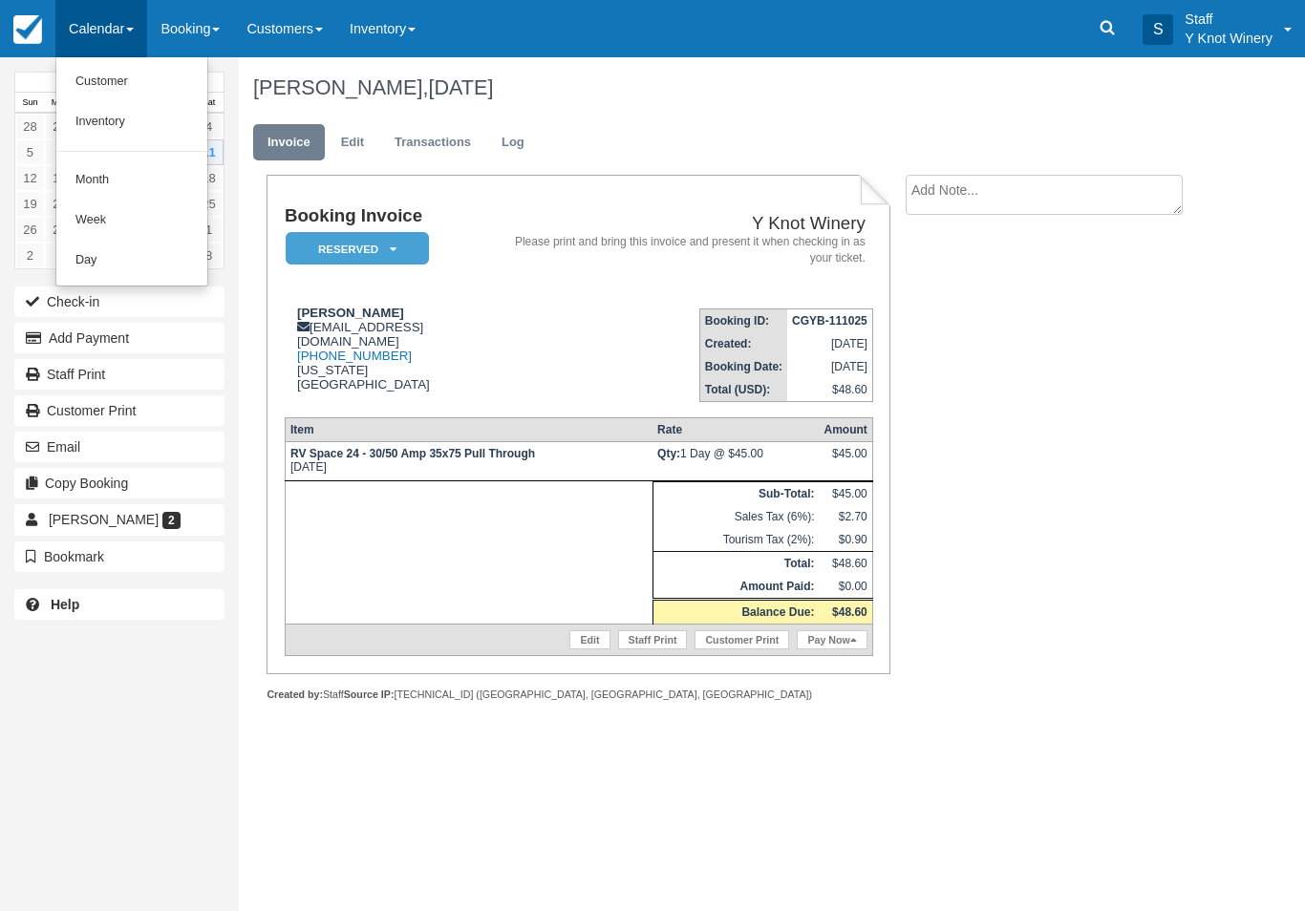
click at [139, 64] on link "Customer" at bounding box center [131, 82] width 151 height 40
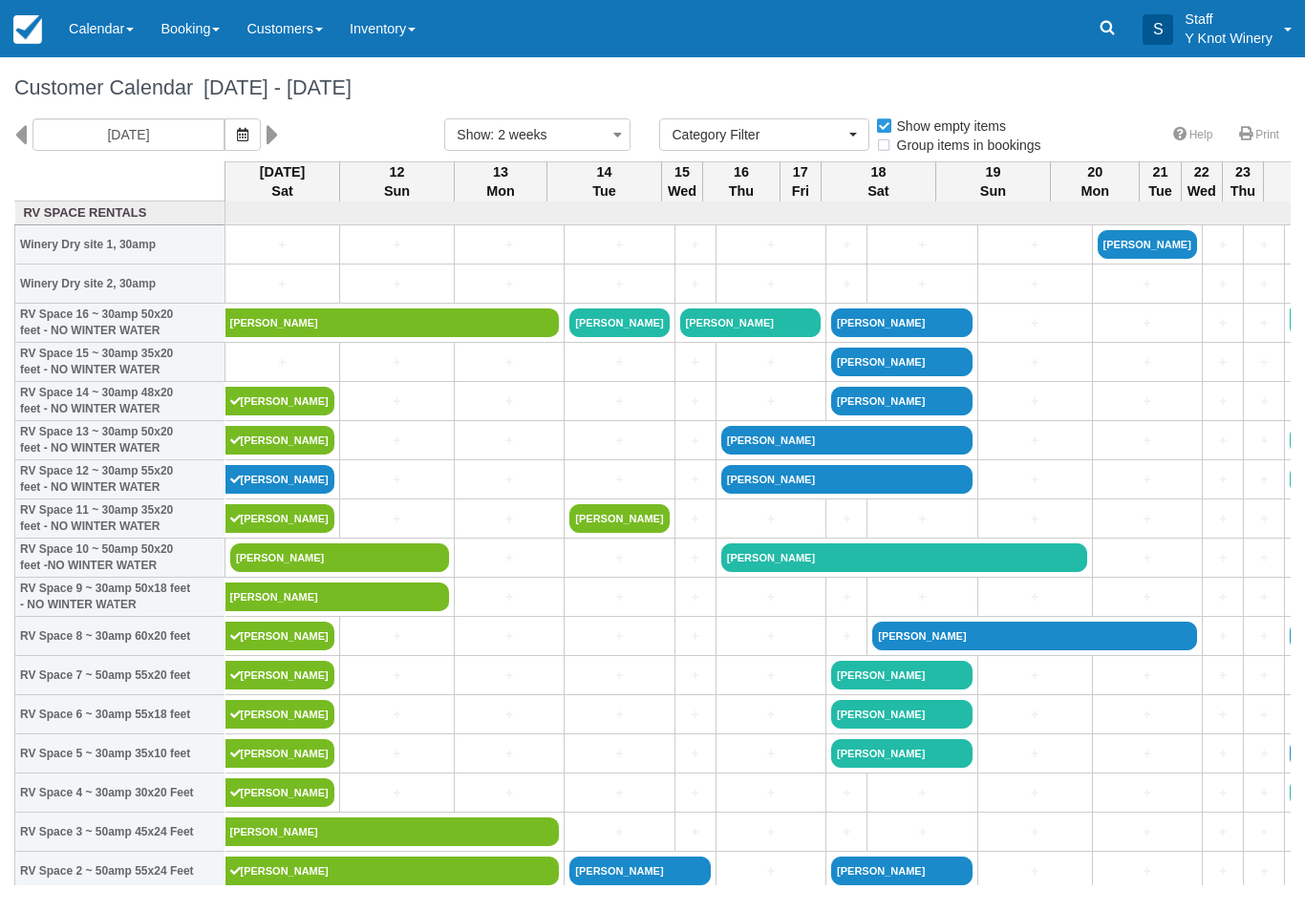
select select
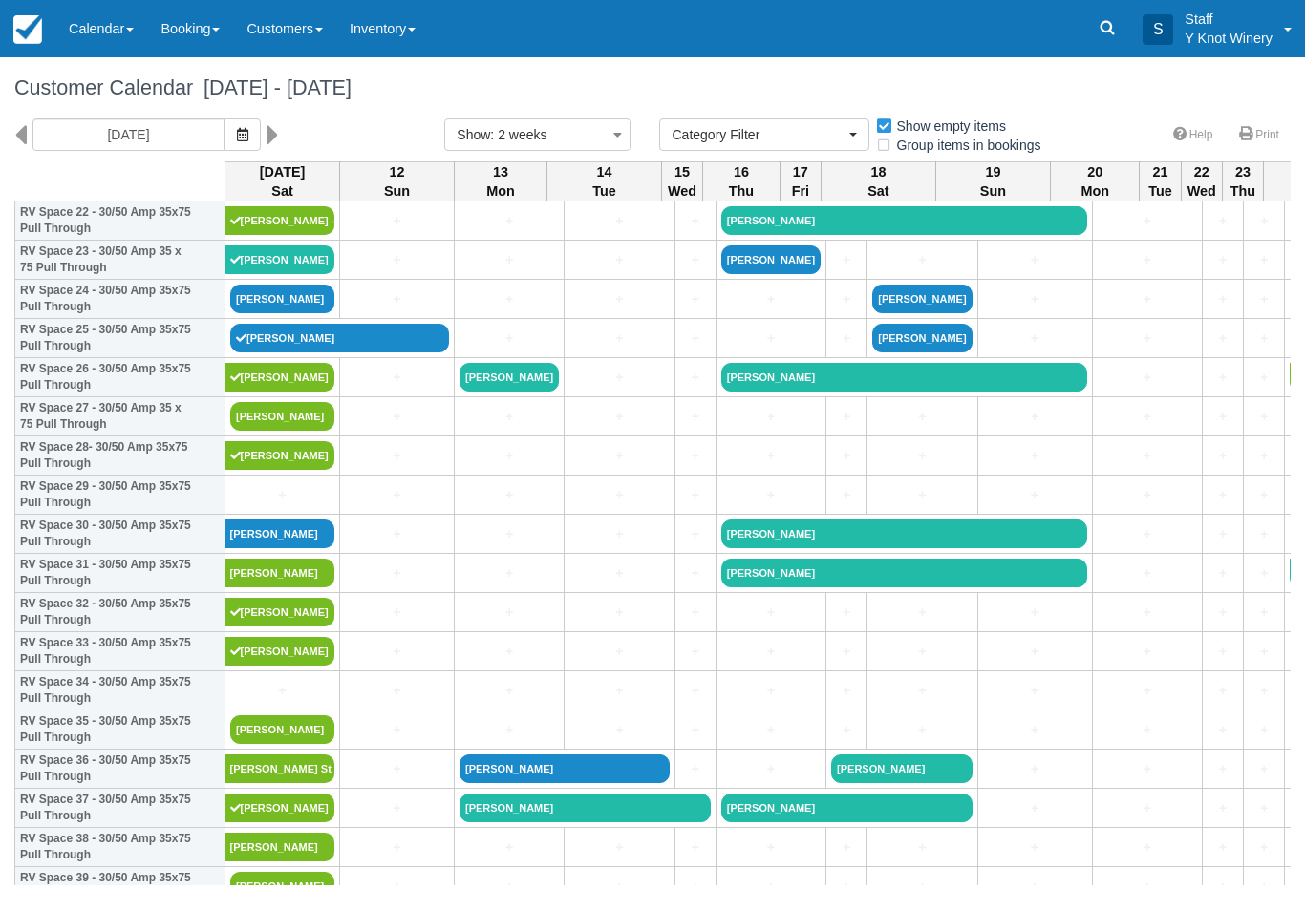
scroll to position [927, 0]
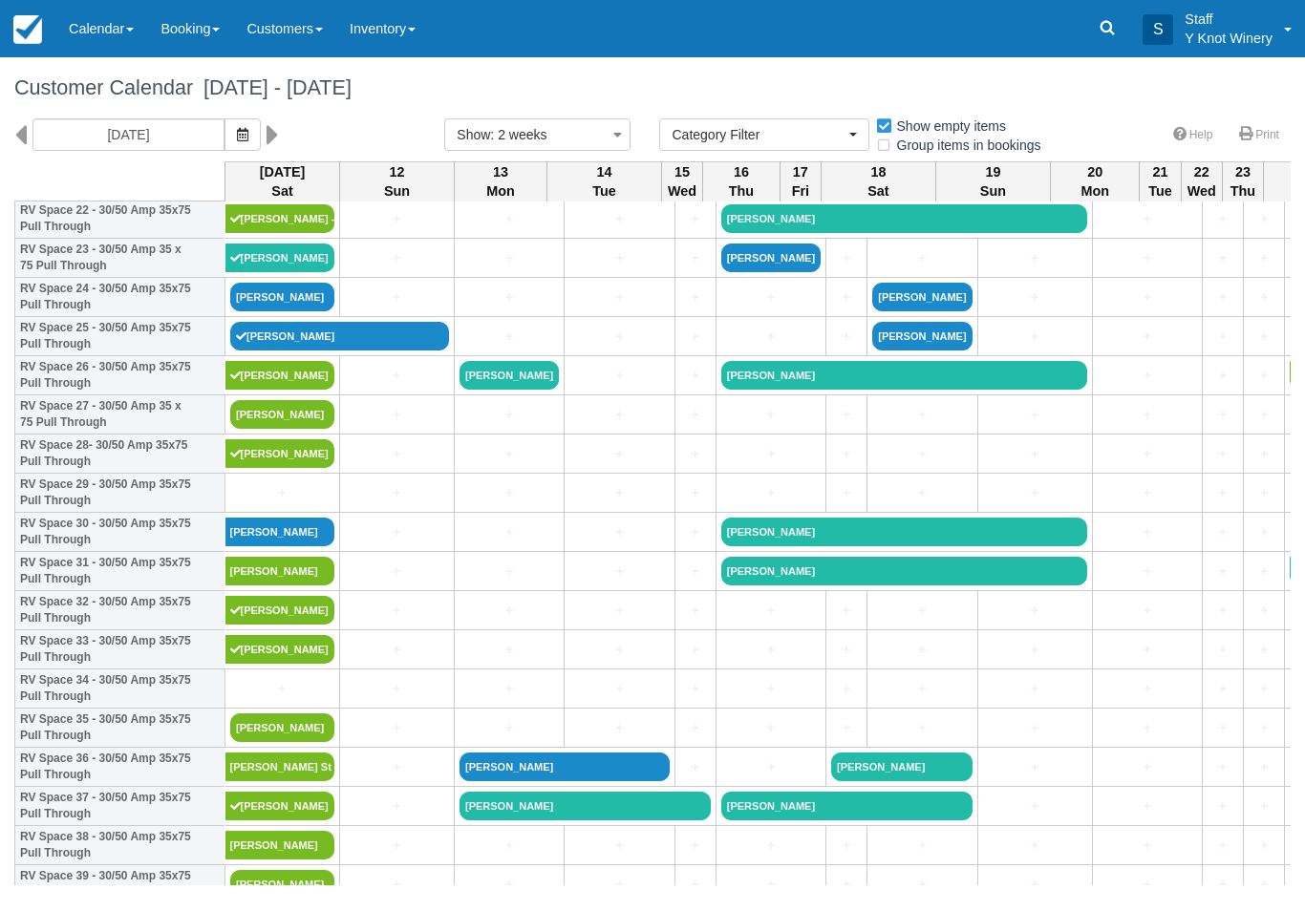
click at [270, 503] on link "+" at bounding box center [282, 493] width 104 height 20
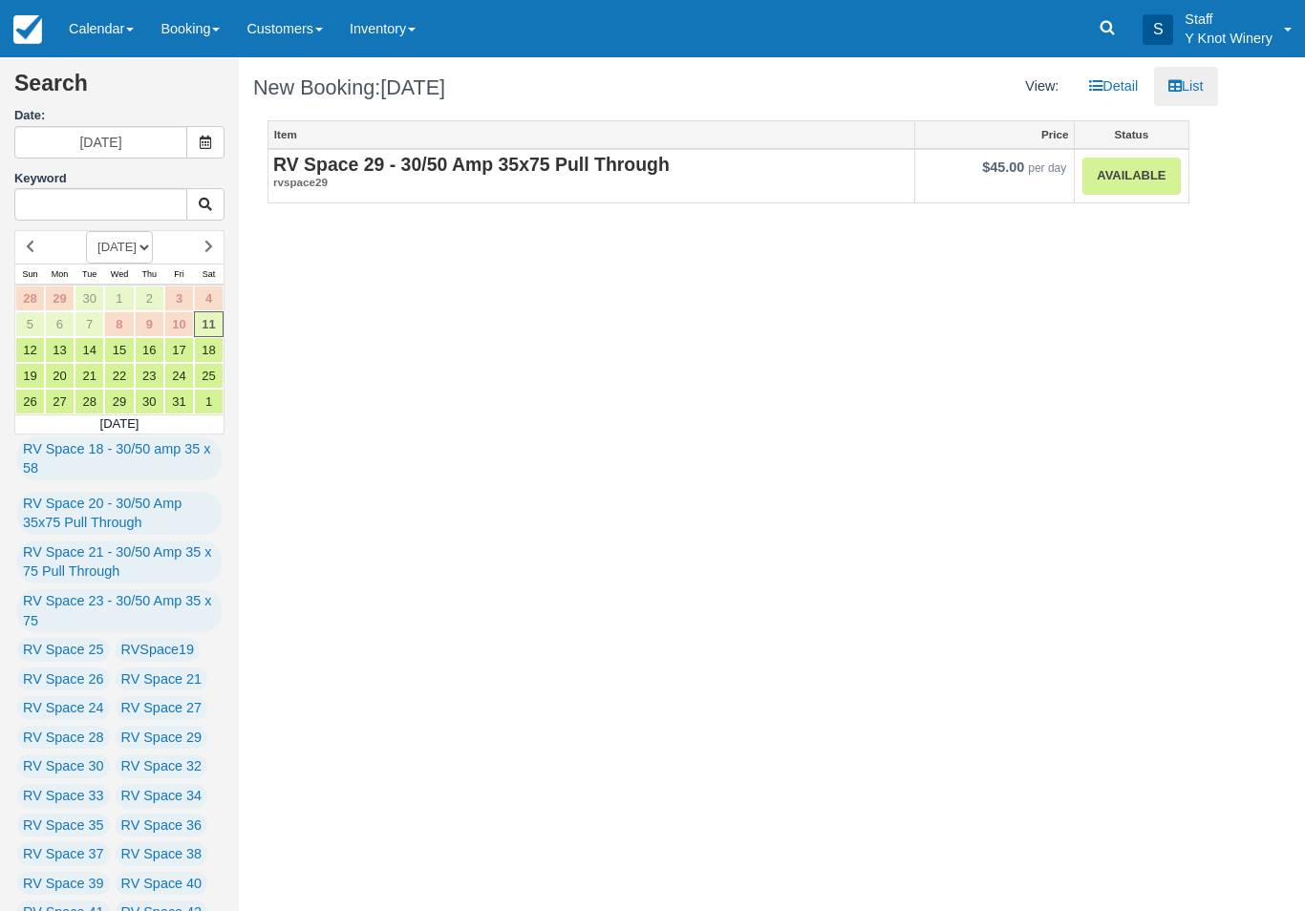
click at [1130, 171] on link "Available" at bounding box center [1130, 176] width 97 height 37
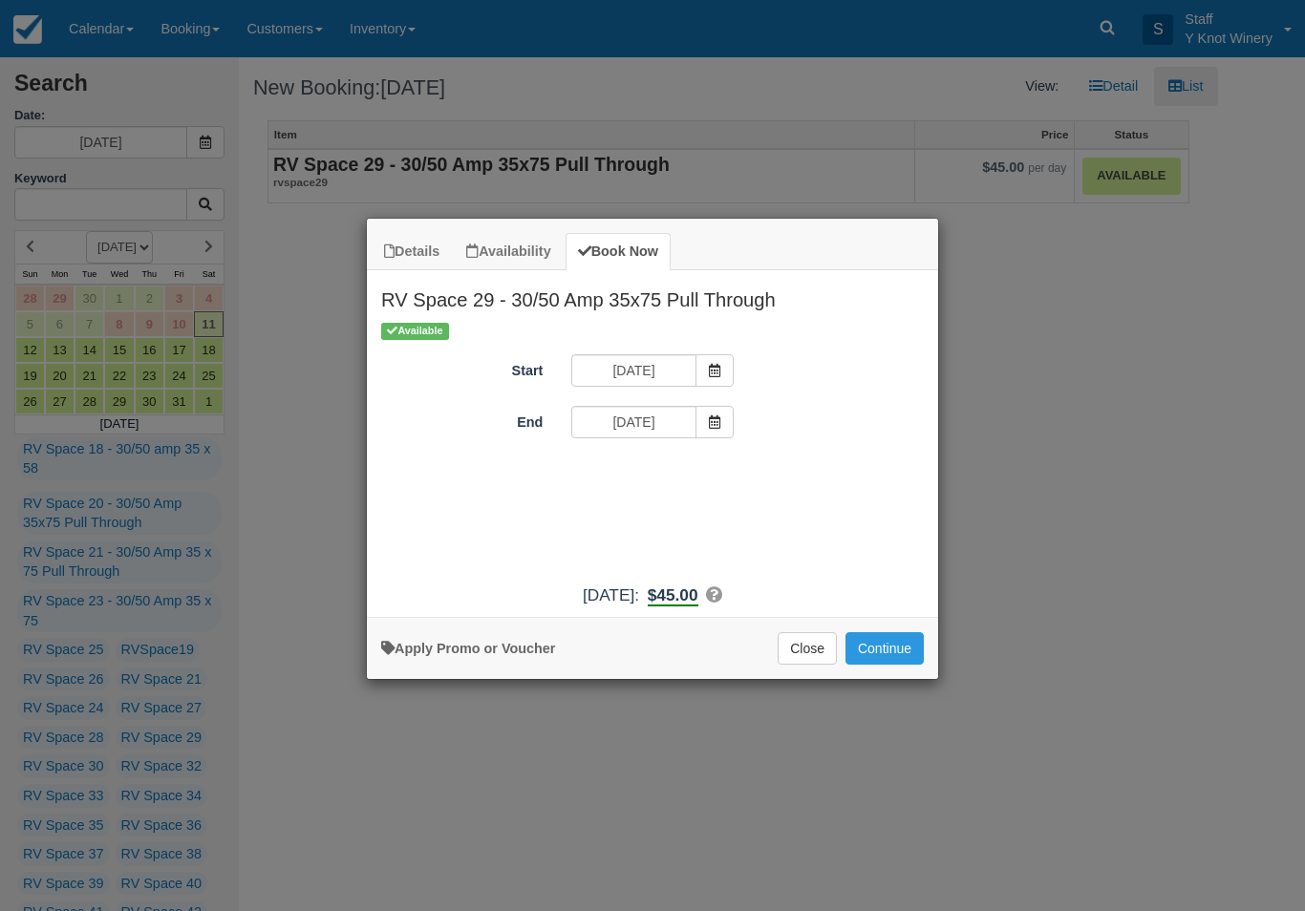
click at [717, 421] on icon "Item Modal" at bounding box center [714, 422] width 13 height 13
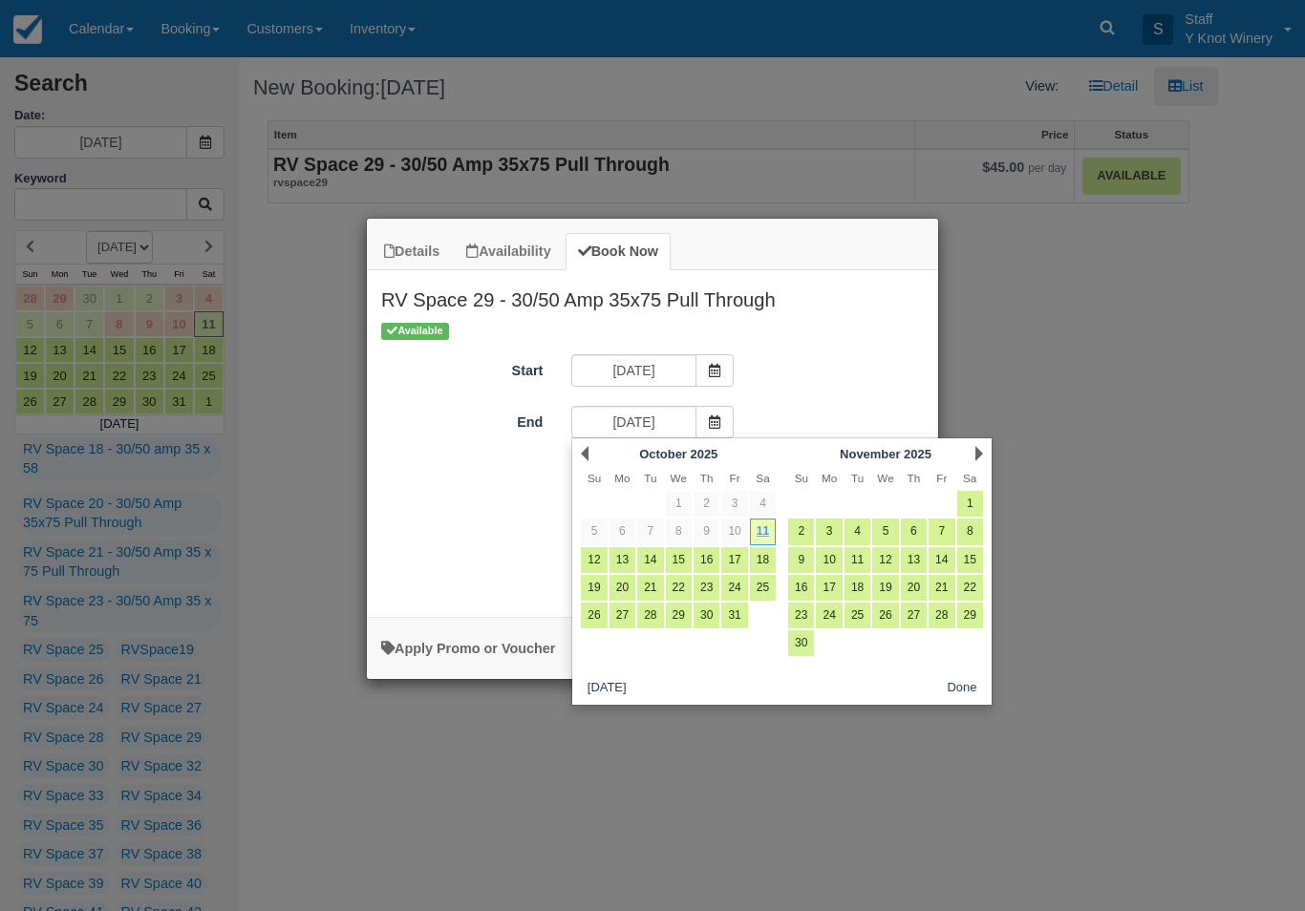
click at [602, 562] on link "12" at bounding box center [594, 560] width 26 height 26
type input "[DATE]"
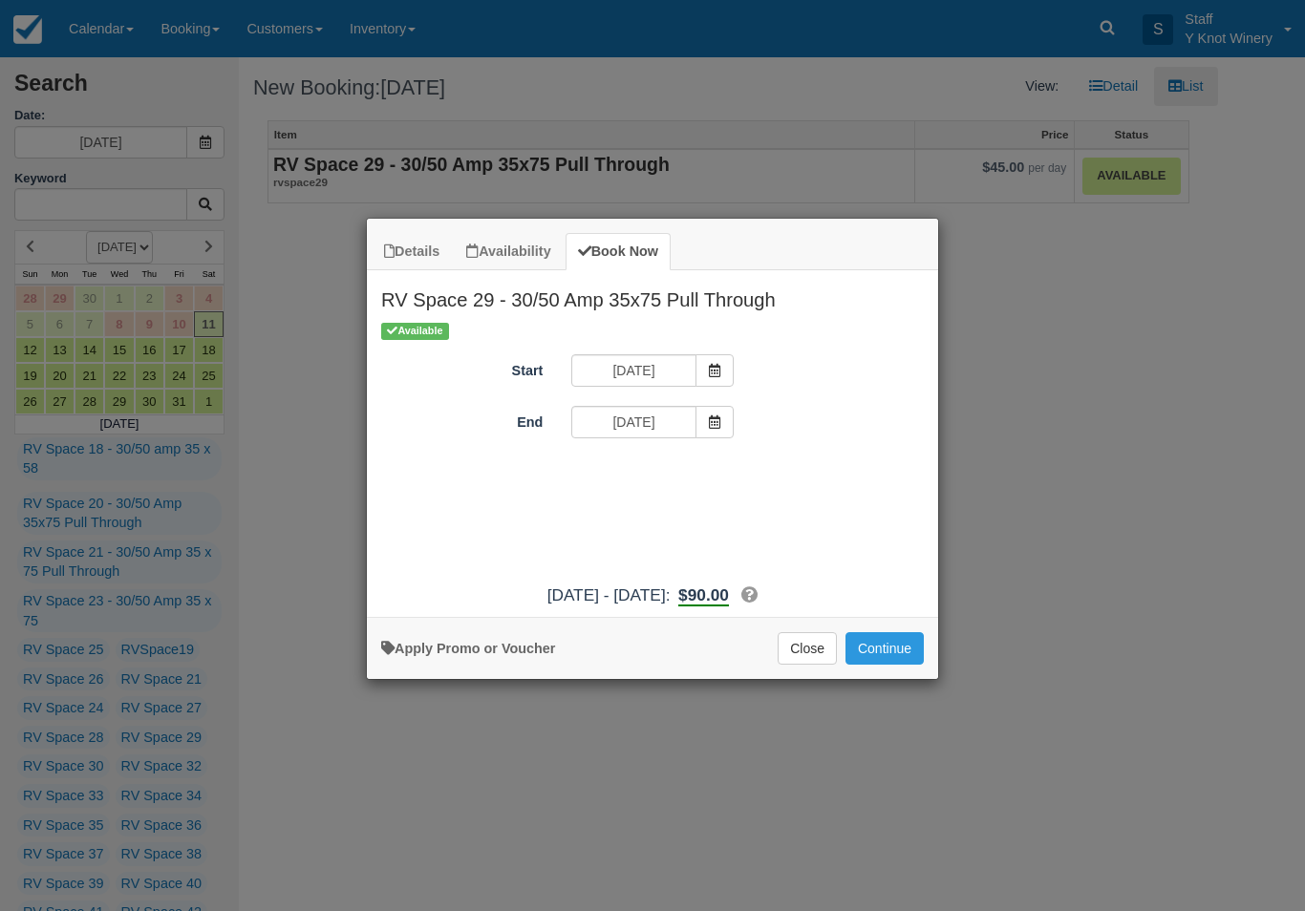
click at [906, 663] on button "Continue" at bounding box center [884, 648] width 78 height 32
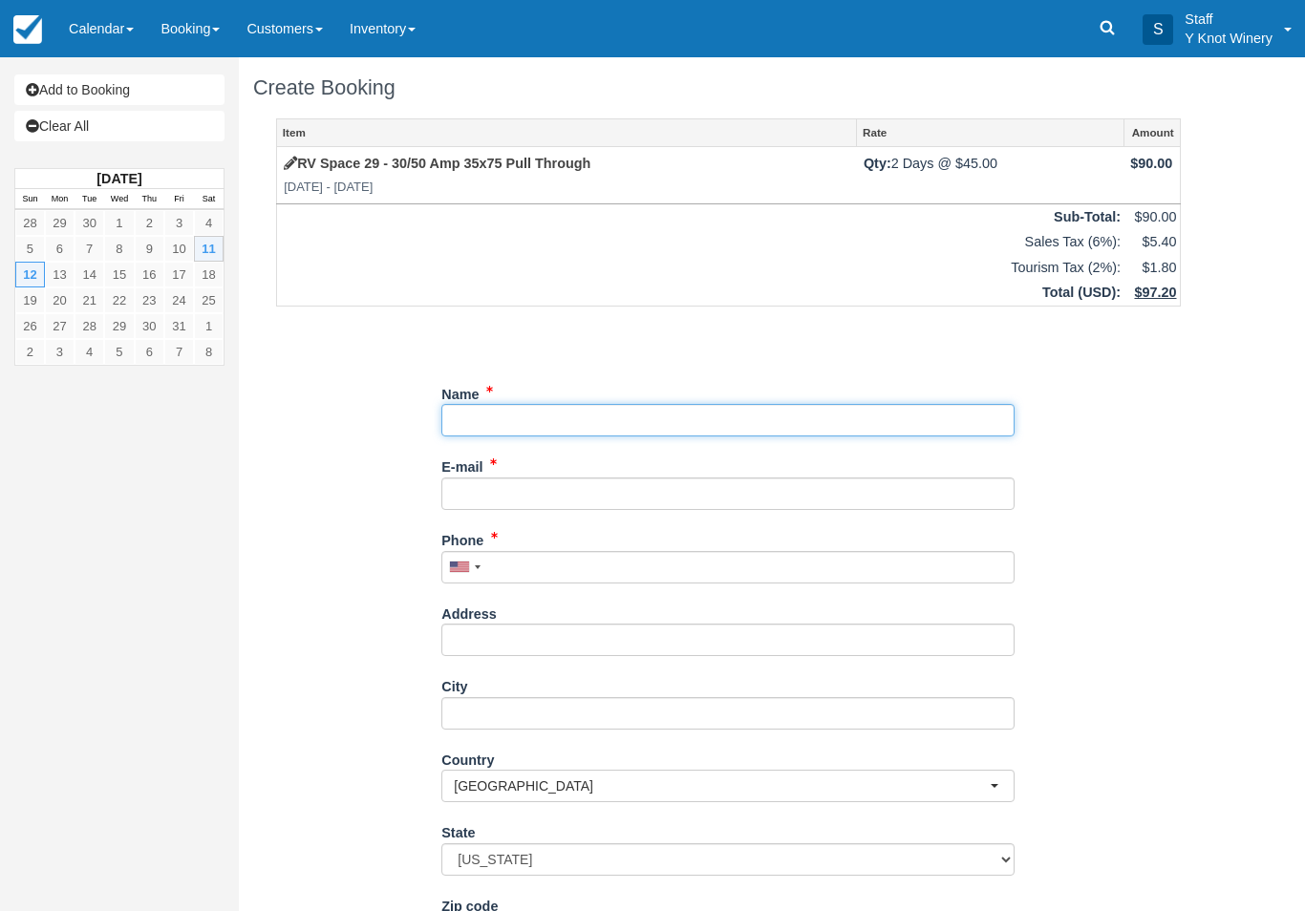
click at [476, 414] on input "Name" at bounding box center [727, 420] width 573 height 32
type input "[PERSON_NAME]"
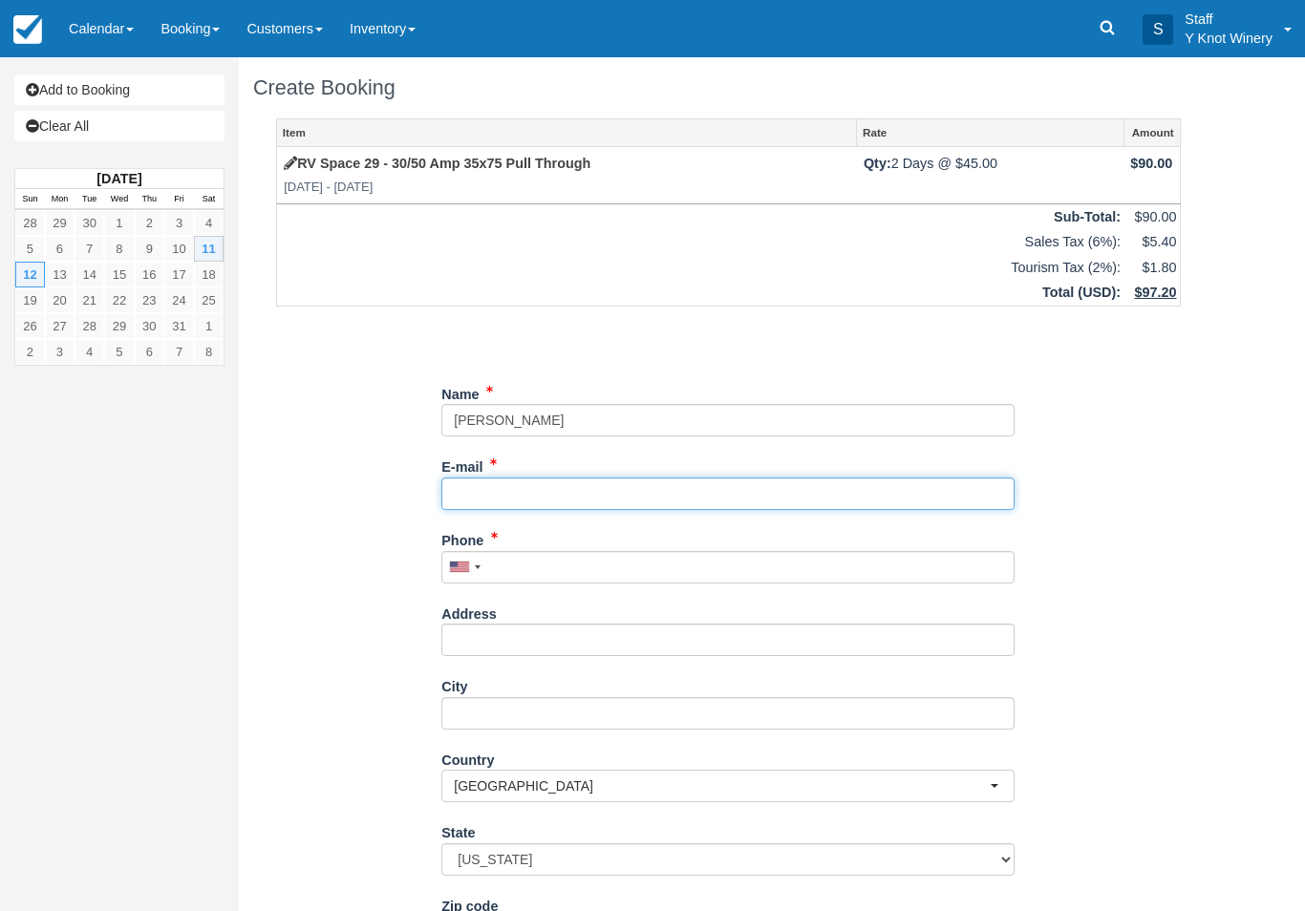
click at [493, 482] on input "E-mail" at bounding box center [727, 494] width 573 height 32
type input "[EMAIL_ADDRESS][DOMAIN_NAME]"
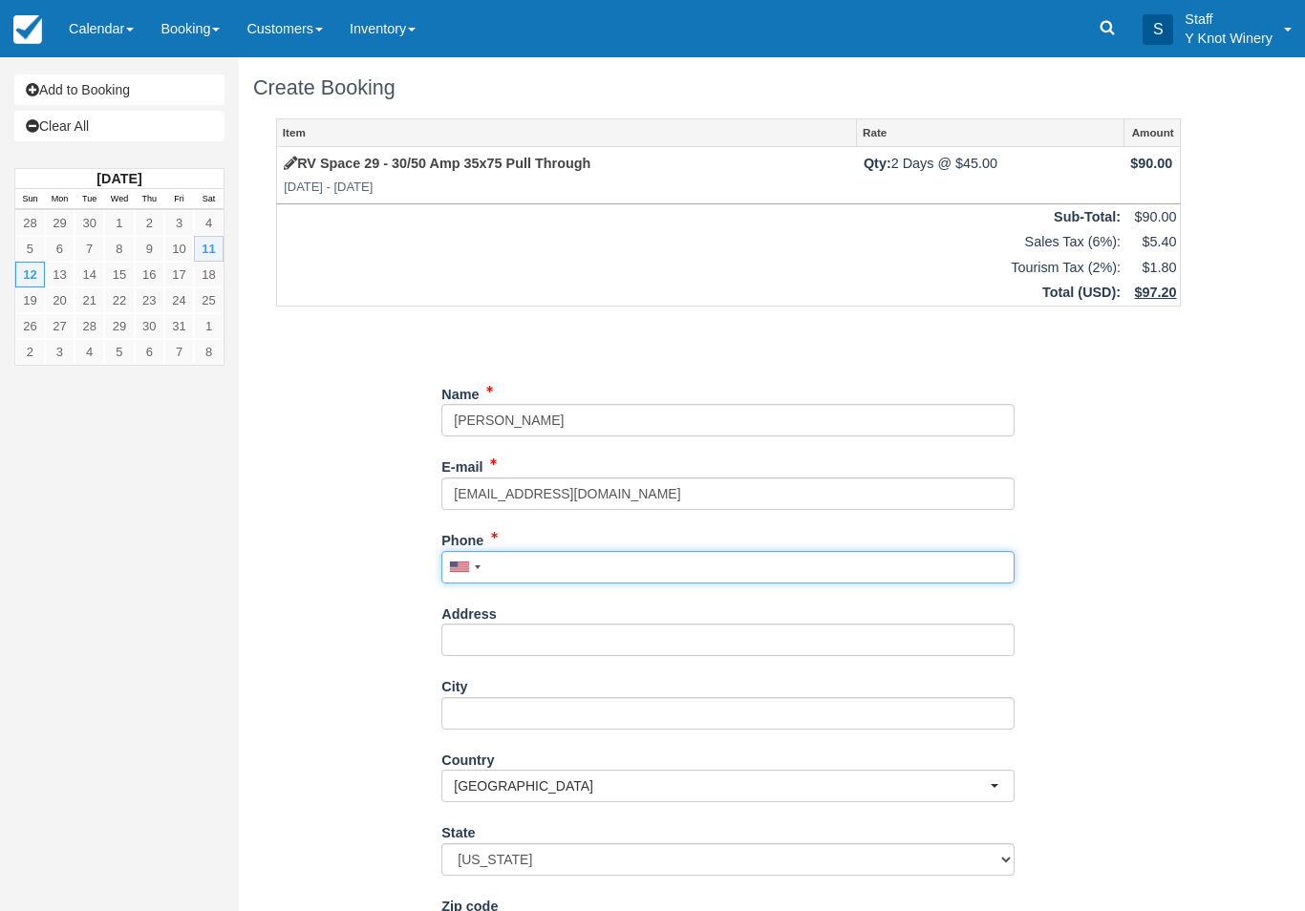
click at [520, 556] on input "Phone" at bounding box center [727, 567] width 573 height 32
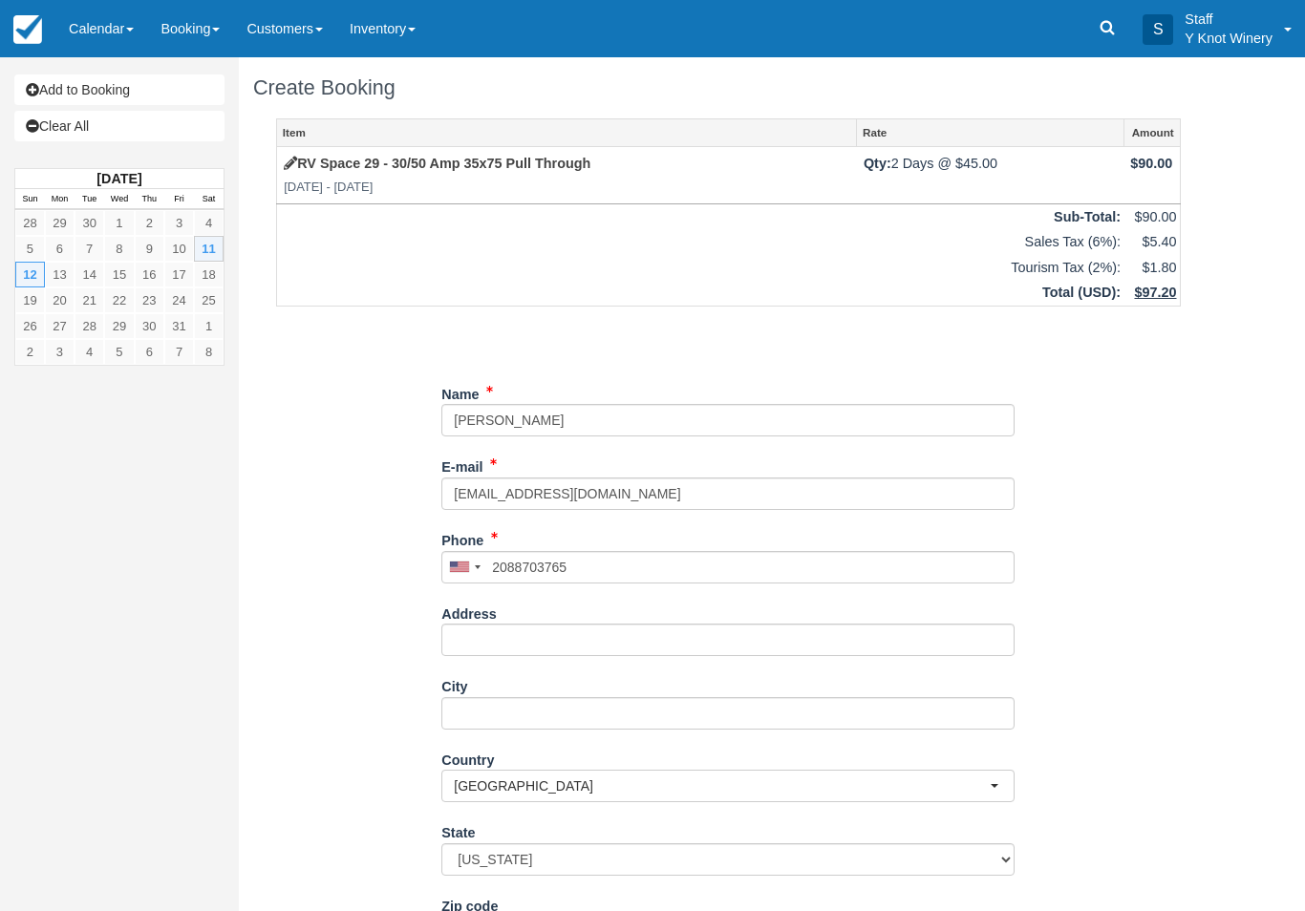
type input "+12088703765"
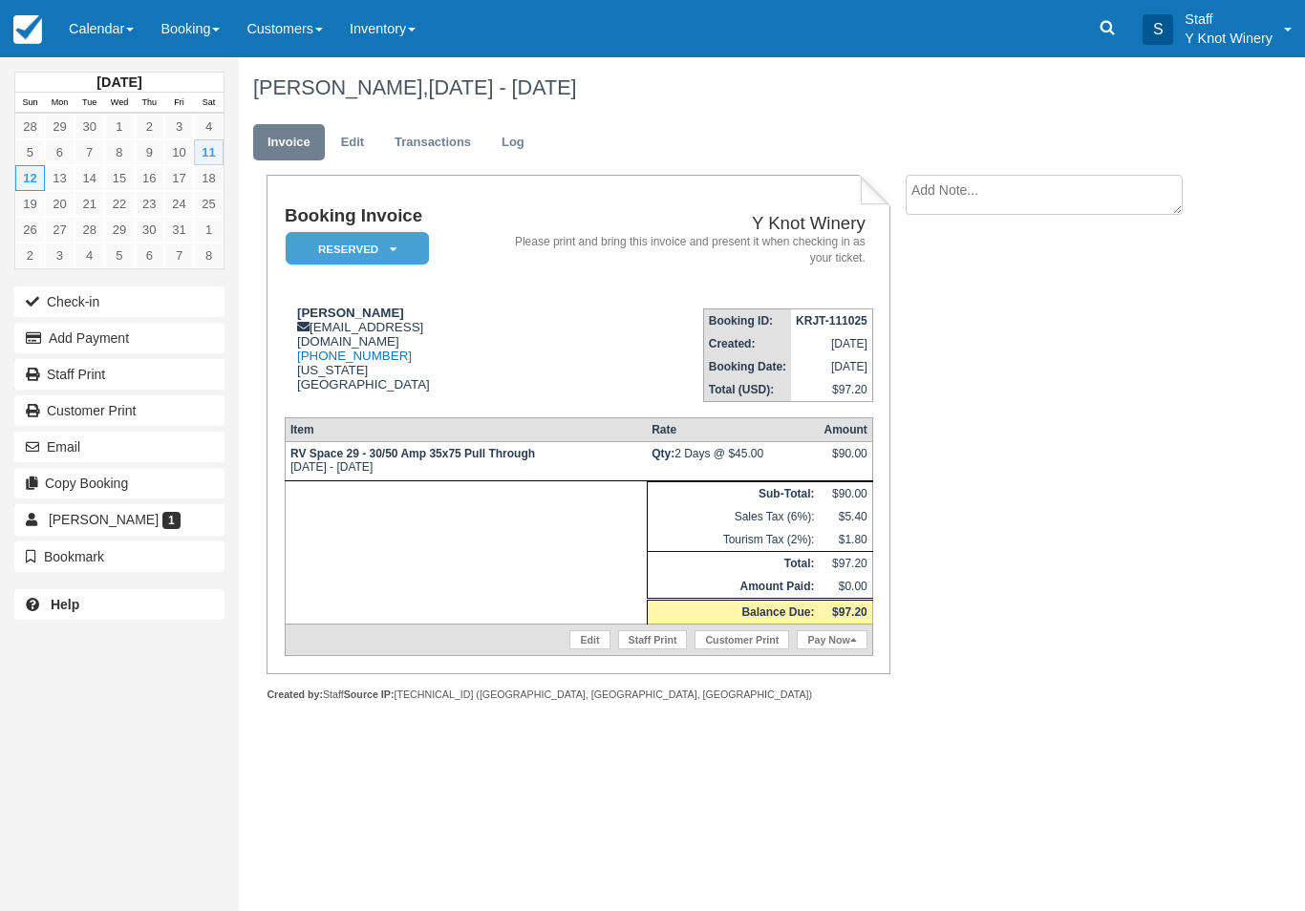
click at [139, 293] on button "Check-in" at bounding box center [119, 302] width 210 height 31
